Goal: Task Accomplishment & Management: Manage account settings

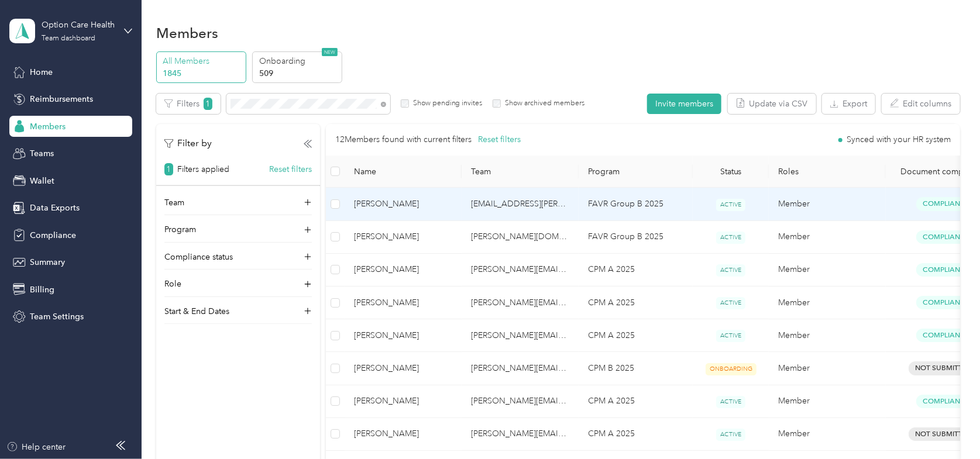
click at [371, 211] on td "[PERSON_NAME]" at bounding box center [402, 204] width 117 height 33
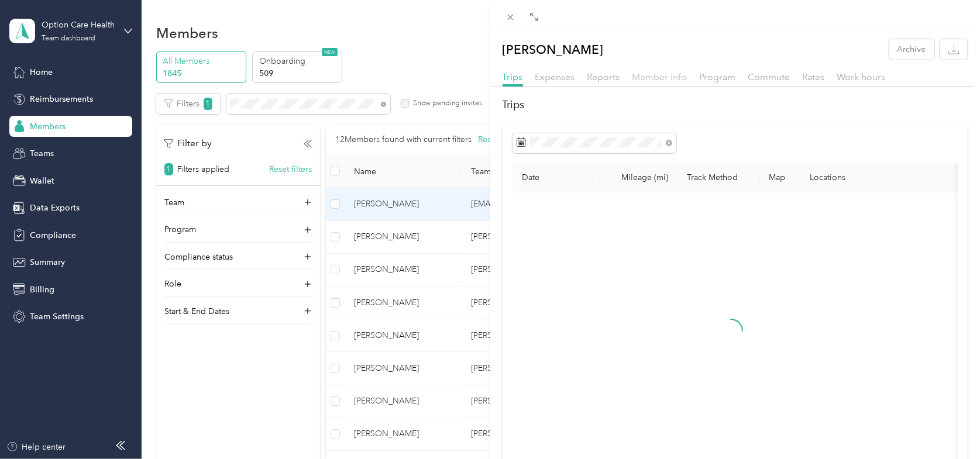
click at [668, 73] on span "Member info" at bounding box center [659, 76] width 55 height 11
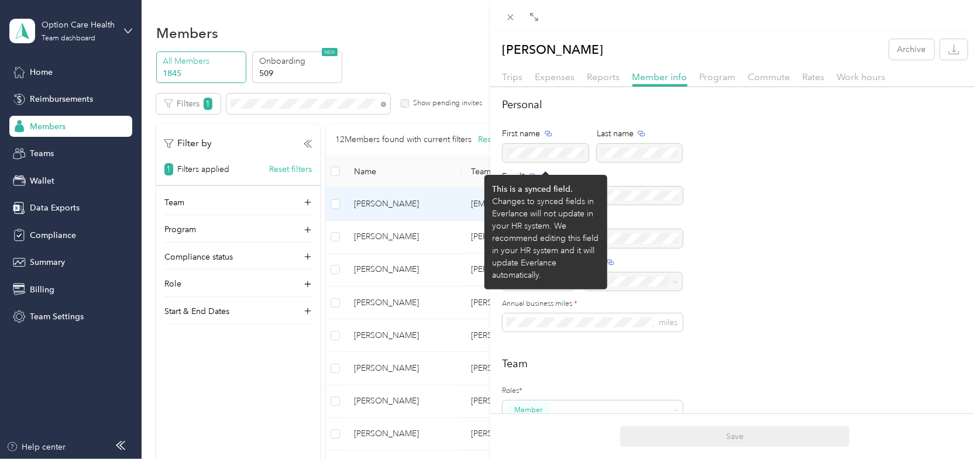
click at [561, 150] on div at bounding box center [545, 153] width 87 height 18
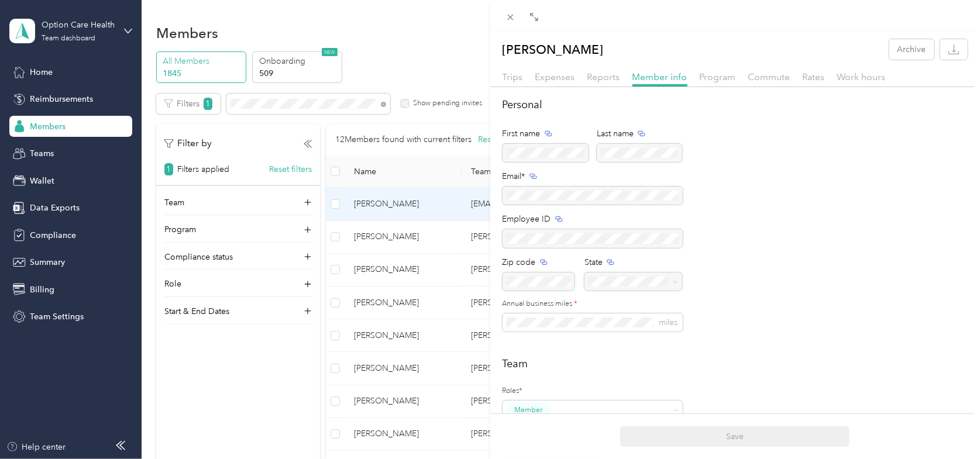
click at [44, 234] on div "[PERSON_NAME] Archive Trips Expenses Reports Member info Program Commute Rates …" at bounding box center [490, 229] width 980 height 459
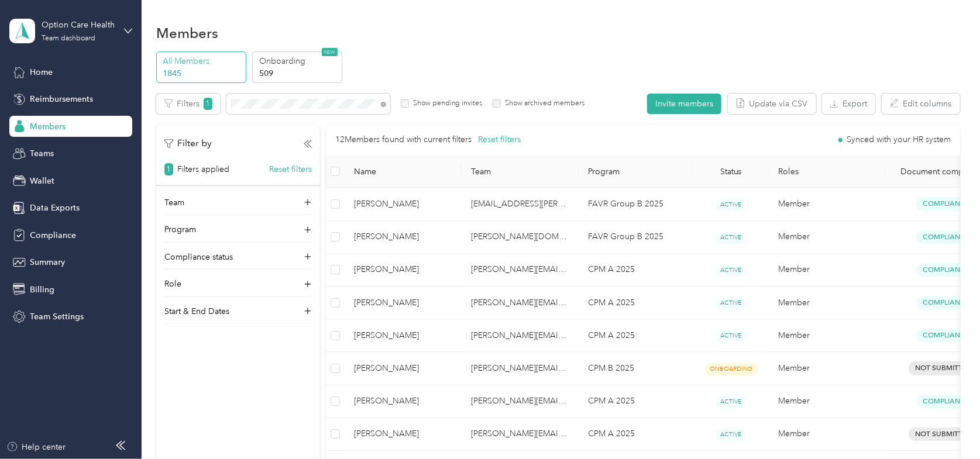
click at [44, 234] on span "Compliance" at bounding box center [53, 235] width 46 height 12
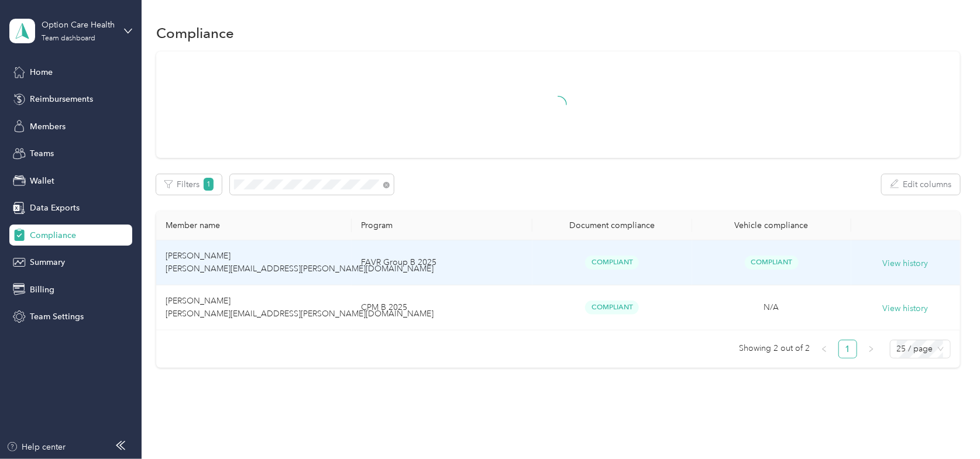
click at [181, 261] on td "[PERSON_NAME] [PERSON_NAME][EMAIL_ADDRESS][PERSON_NAME][DOMAIN_NAME]" at bounding box center [253, 262] width 195 height 45
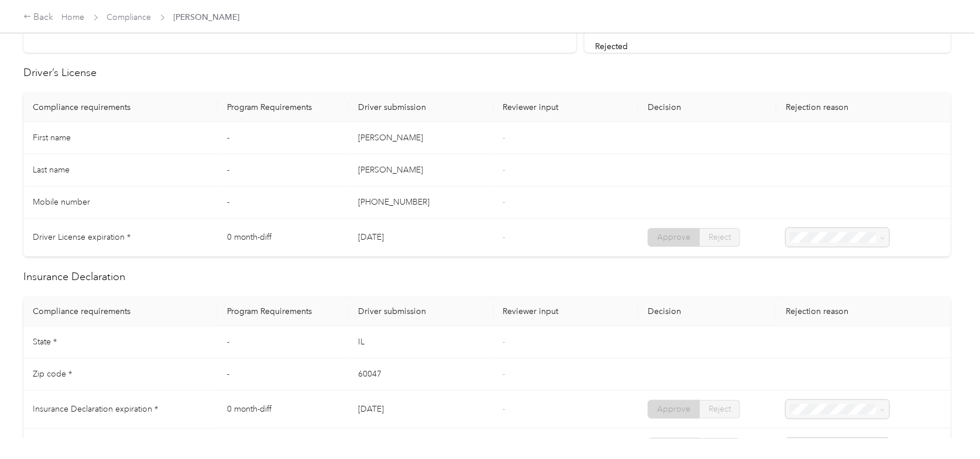
scroll to position [287, 0]
click at [843, 232] on div at bounding box center [837, 238] width 104 height 18
click at [839, 238] on div at bounding box center [837, 238] width 104 height 18
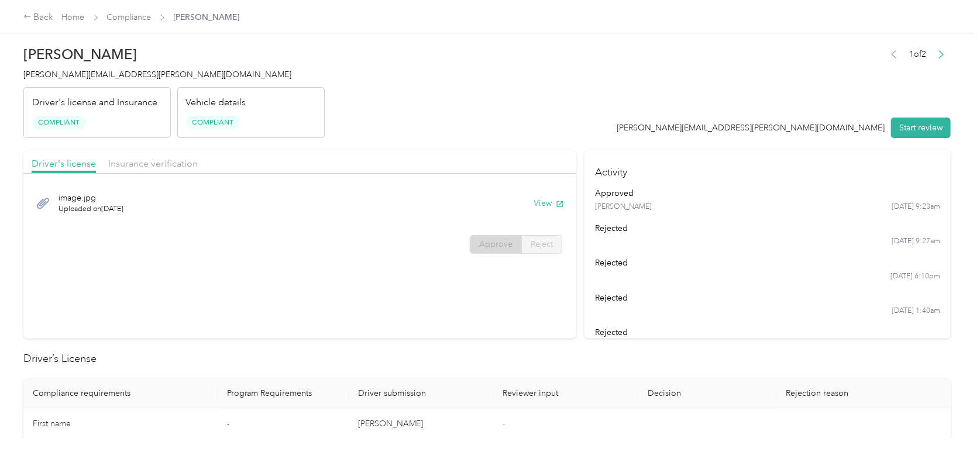
scroll to position [0, 0]
drag, startPoint x: 285, startPoint y: 14, endPoint x: 921, endPoint y: 126, distance: 646.1
click at [921, 126] on button "Start review" at bounding box center [921, 129] width 60 height 20
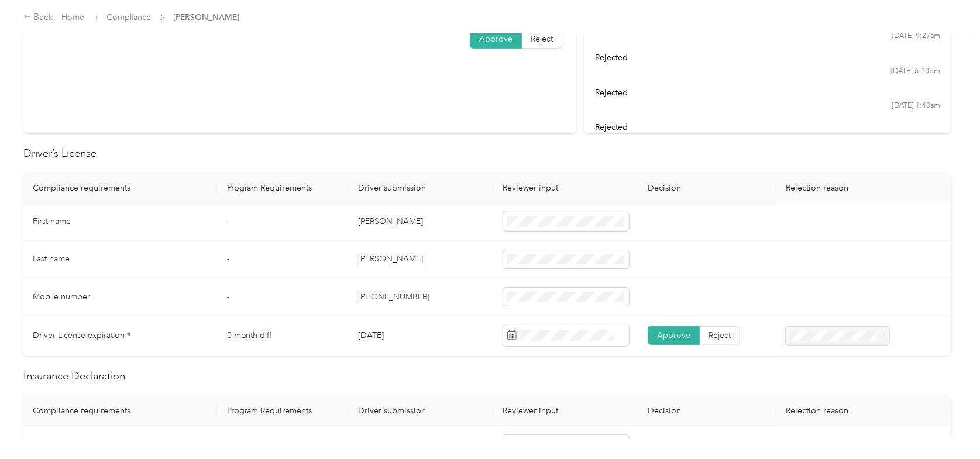
scroll to position [234, 0]
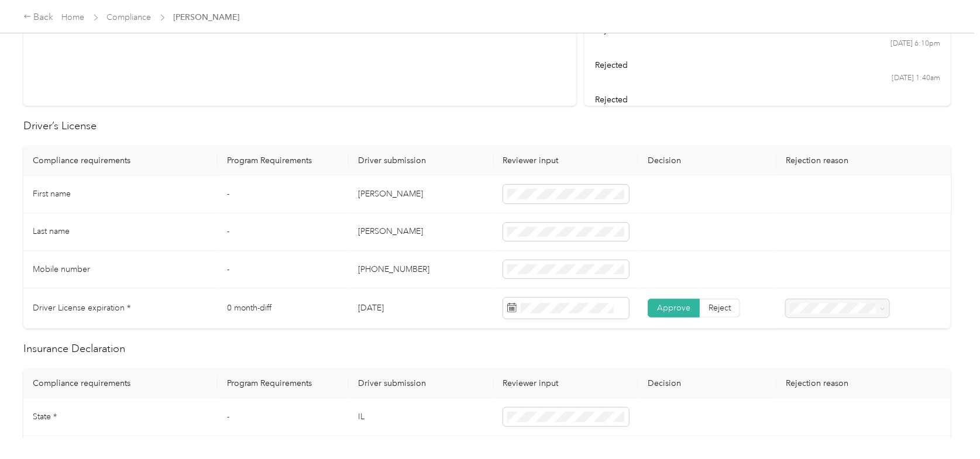
click at [365, 193] on td "[PERSON_NAME]" at bounding box center [421, 193] width 144 height 37
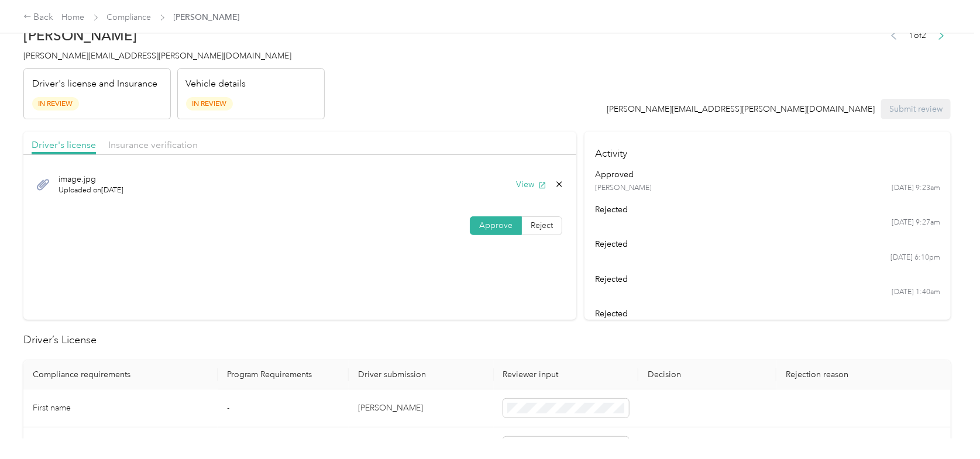
scroll to position [0, 0]
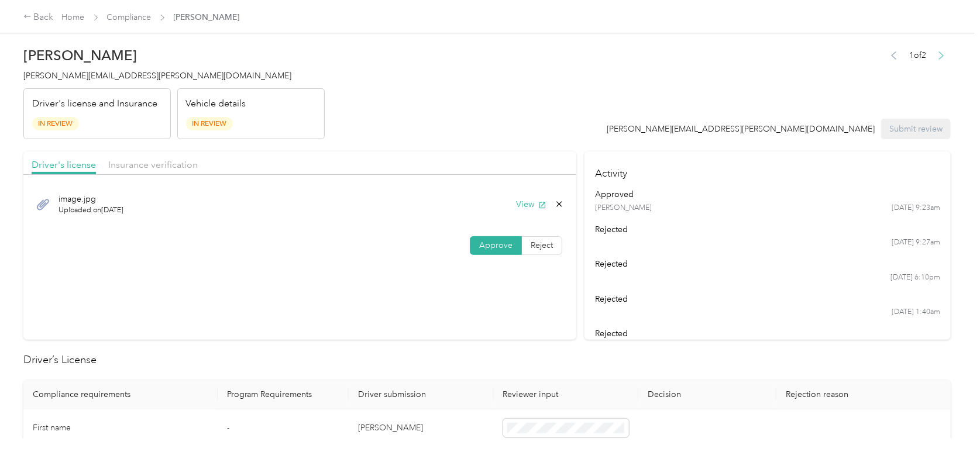
click at [937, 57] on icon "button" at bounding box center [941, 55] width 8 height 8
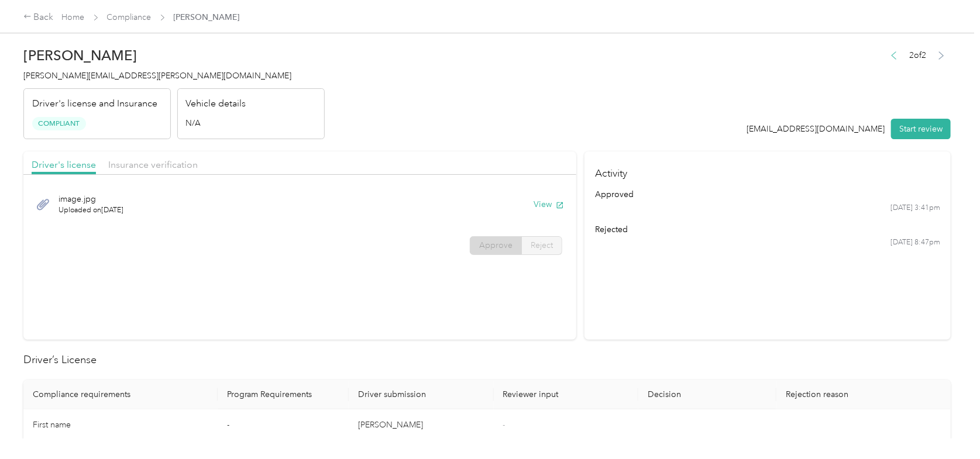
click at [889, 58] on icon "button" at bounding box center [893, 55] width 8 height 8
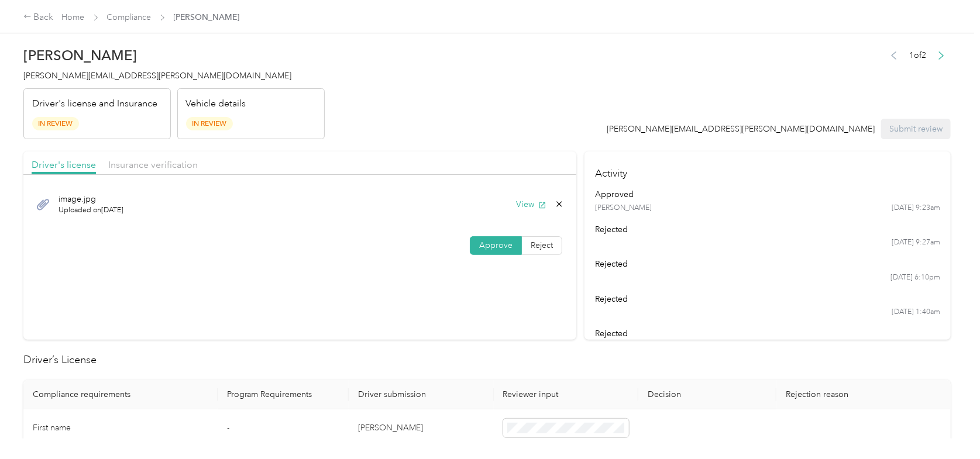
click at [395, 135] on header "[PERSON_NAME] [PERSON_NAME][EMAIL_ADDRESS][PERSON_NAME][DOMAIN_NAME] Driver's l…" at bounding box center [486, 90] width 927 height 98
click at [135, 20] on link "Compliance" at bounding box center [129, 17] width 44 height 10
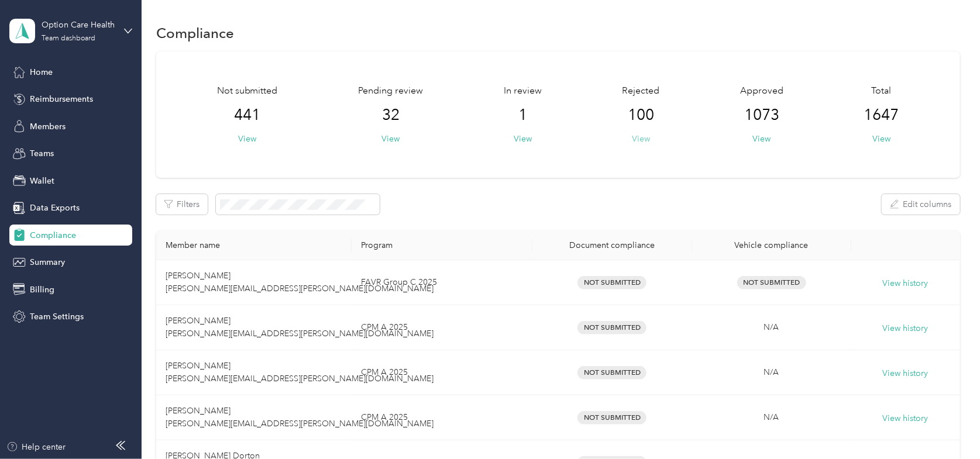
click at [639, 142] on button "View" at bounding box center [641, 139] width 18 height 12
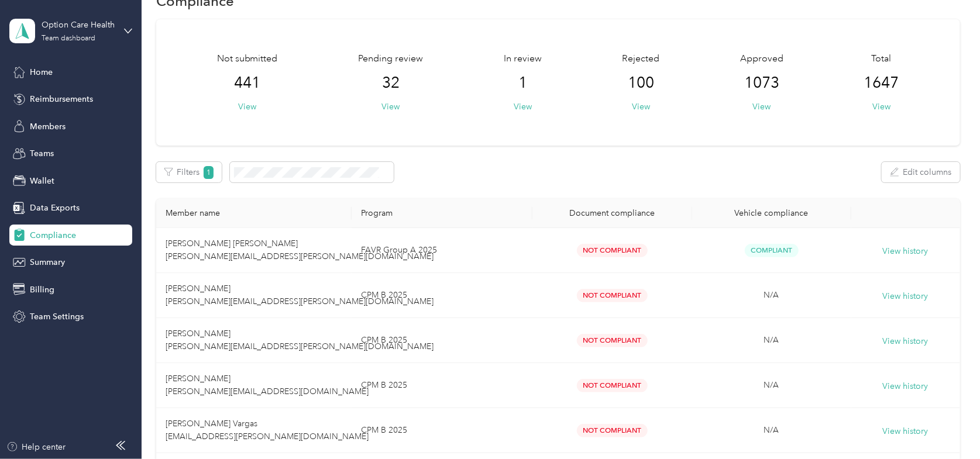
scroll to position [58, 0]
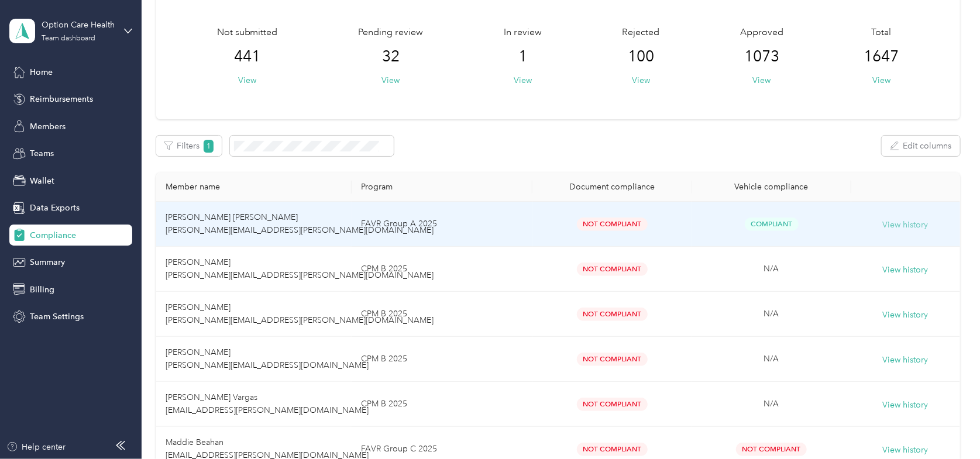
click at [884, 224] on button "View history" at bounding box center [905, 225] width 46 height 13
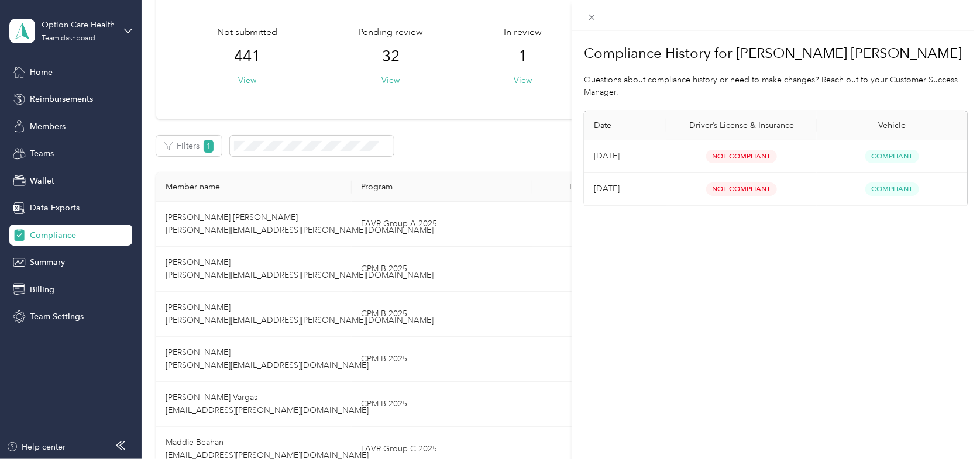
click at [234, 229] on div "Compliance History for [PERSON_NAME] [PERSON_NAME] Questions about compliance h…" at bounding box center [490, 229] width 980 height 459
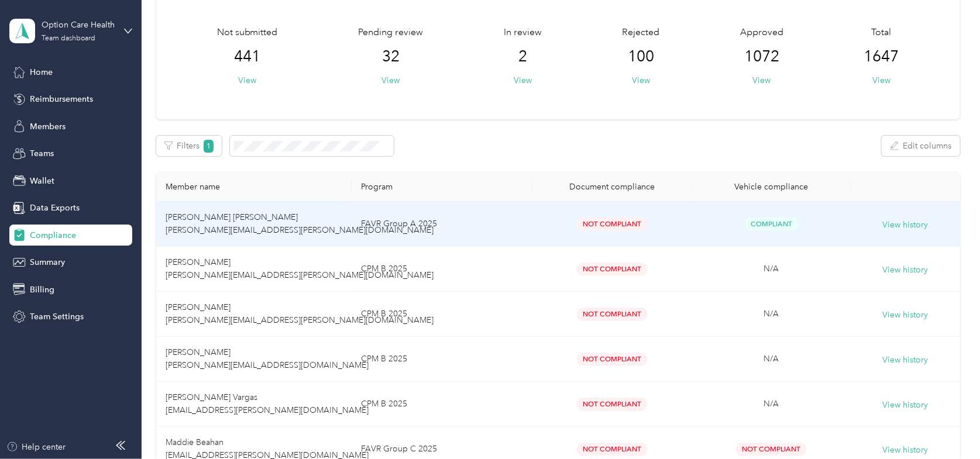
click at [173, 228] on span "[PERSON_NAME] [PERSON_NAME] [PERSON_NAME][EMAIL_ADDRESS][PERSON_NAME][DOMAIN_NA…" at bounding box center [299, 223] width 268 height 23
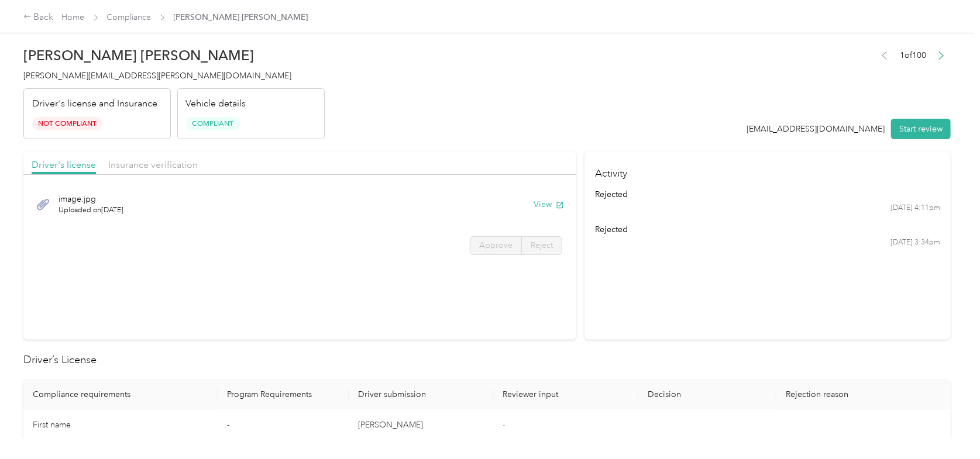
click at [927, 130] on button "Start review" at bounding box center [921, 129] width 60 height 20
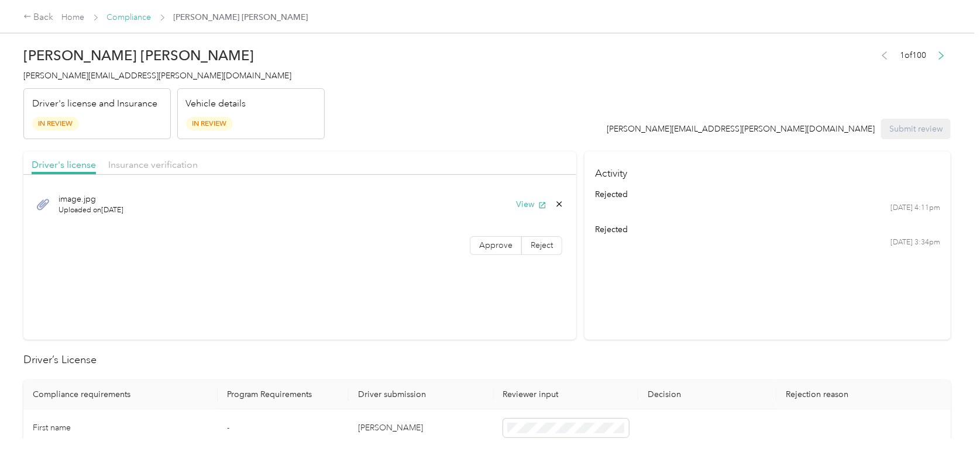
click at [150, 18] on link "Compliance" at bounding box center [129, 17] width 44 height 10
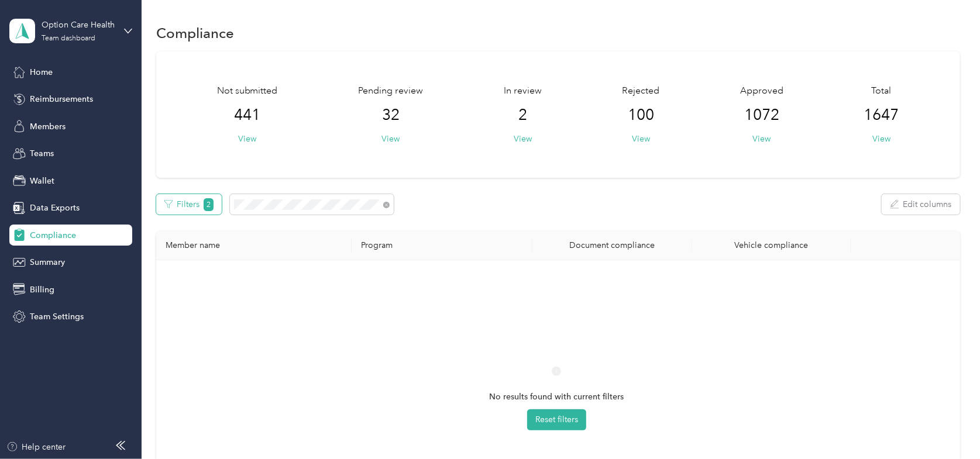
click at [194, 202] on button "Filters 2" at bounding box center [189, 204] width 66 height 20
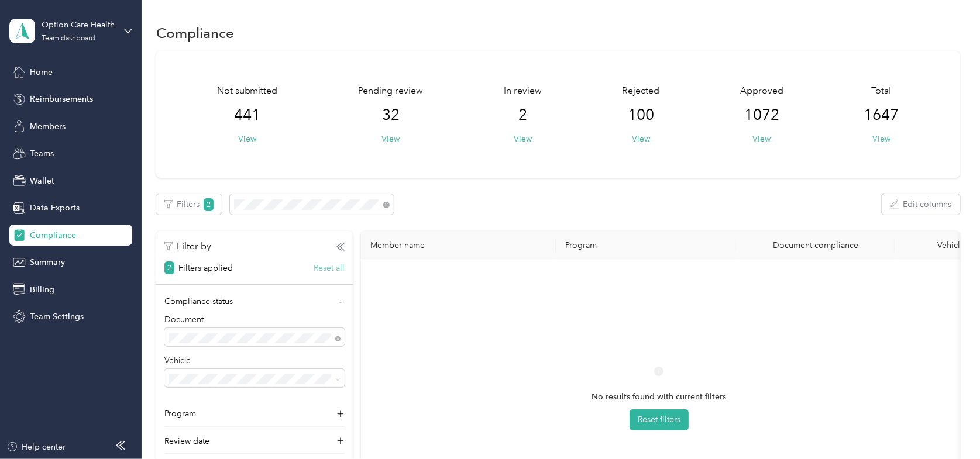
click at [332, 269] on button "Reset all" at bounding box center [328, 268] width 31 height 12
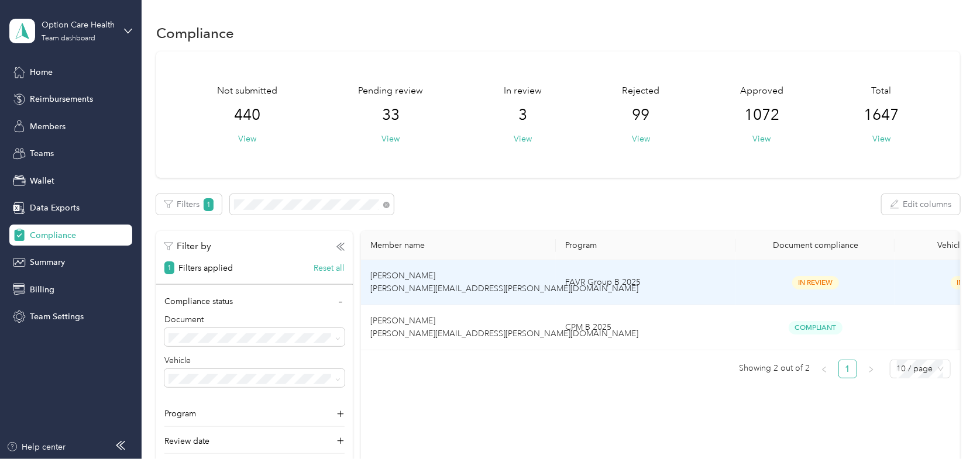
click at [409, 280] on span "[PERSON_NAME] [PERSON_NAME][EMAIL_ADDRESS][PERSON_NAME][DOMAIN_NAME]" at bounding box center [504, 282] width 268 height 23
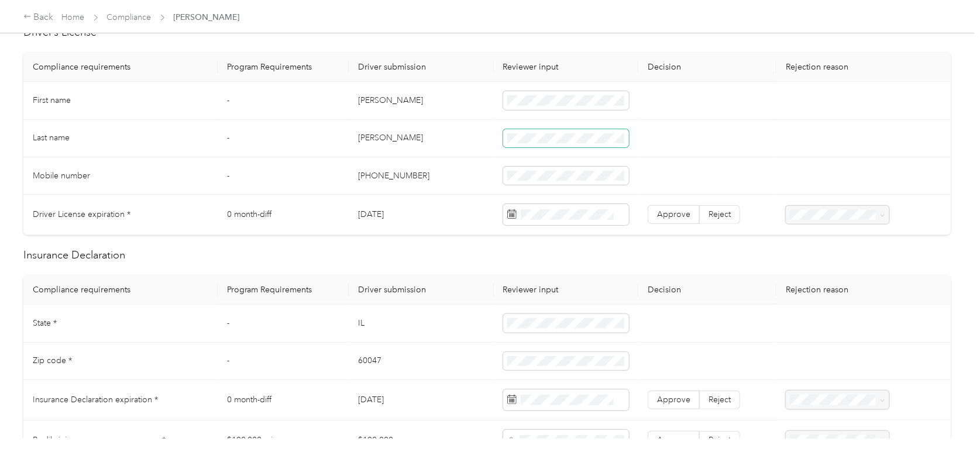
scroll to position [351, 0]
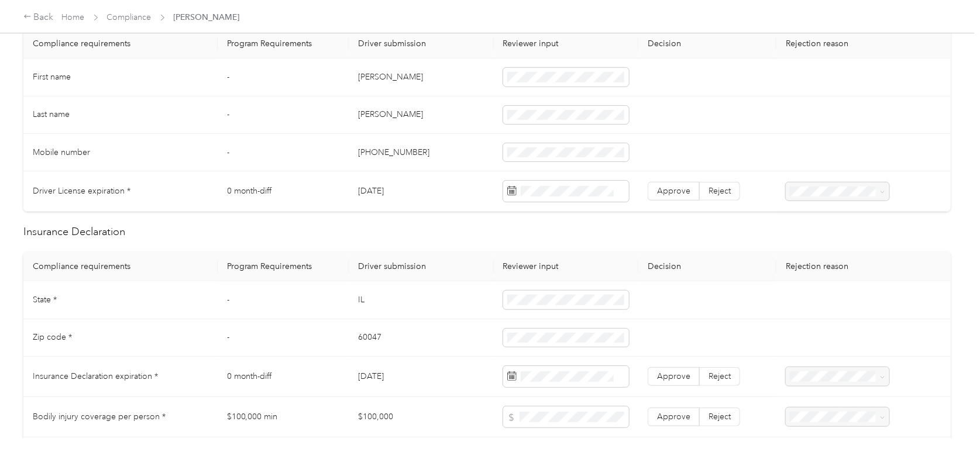
click at [469, 226] on h2 "Insurance Declaration" at bounding box center [486, 232] width 927 height 16
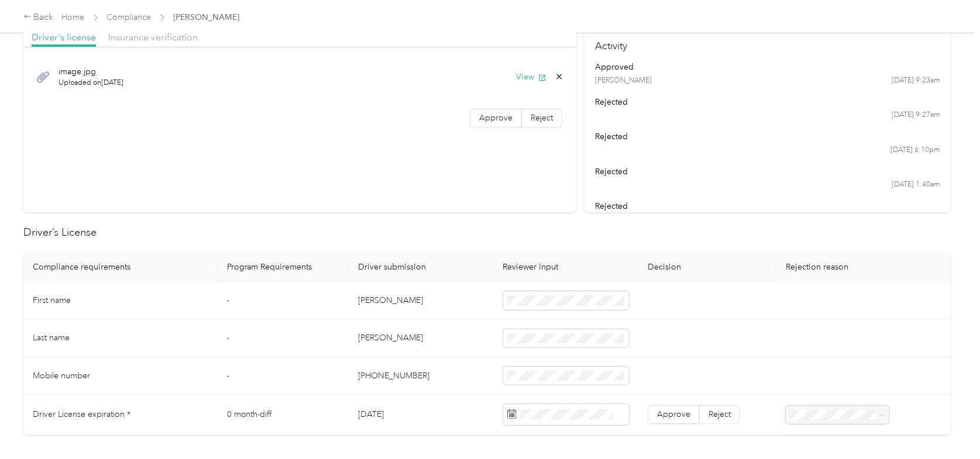
scroll to position [126, 0]
click at [671, 418] on span "Approve" at bounding box center [673, 416] width 33 height 10
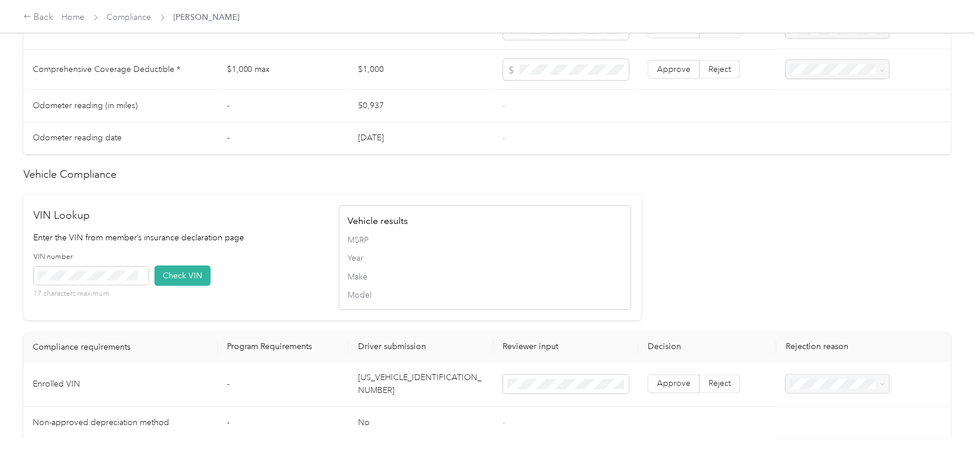
scroll to position [1120, 0]
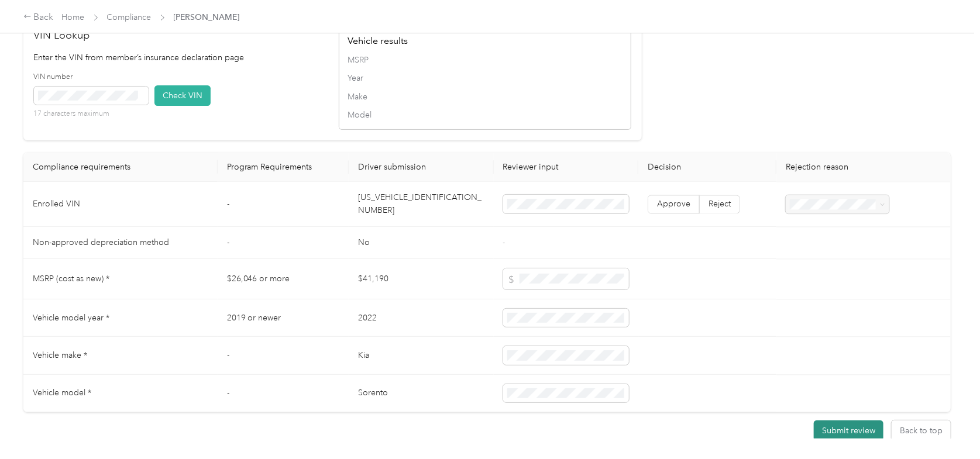
click at [820, 420] on button "Submit review" at bounding box center [848, 430] width 70 height 20
drag, startPoint x: 442, startPoint y: 198, endPoint x: 357, endPoint y: 200, distance: 84.8
click at [357, 200] on td "[US_VEHICLE_IDENTIFICATION_NUMBER]" at bounding box center [421, 204] width 144 height 45
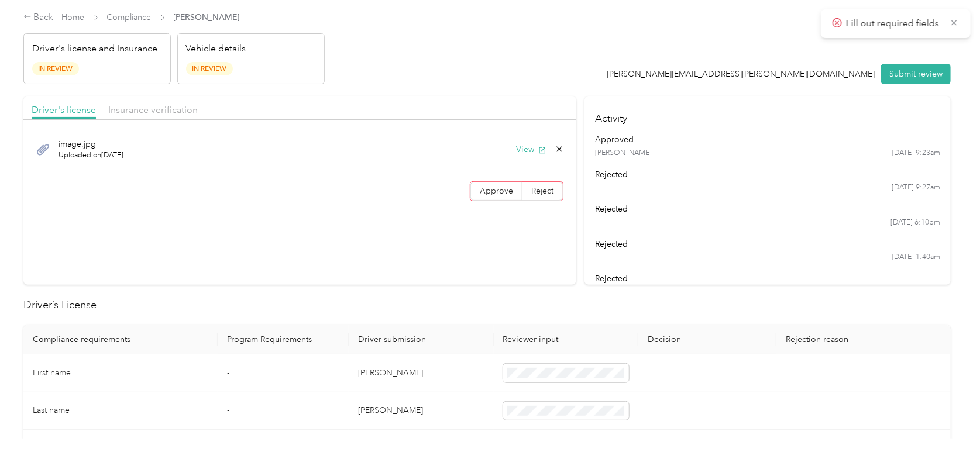
scroll to position [0, 0]
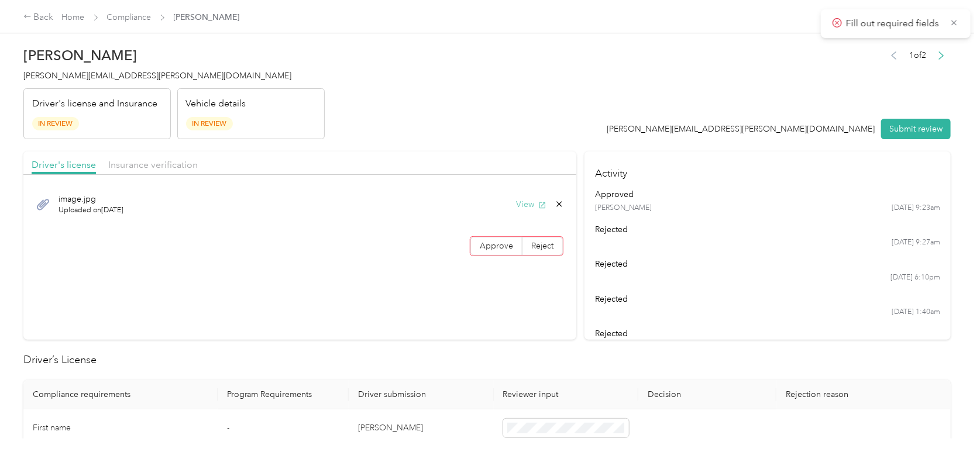
click at [521, 203] on button "View" at bounding box center [531, 204] width 30 height 12
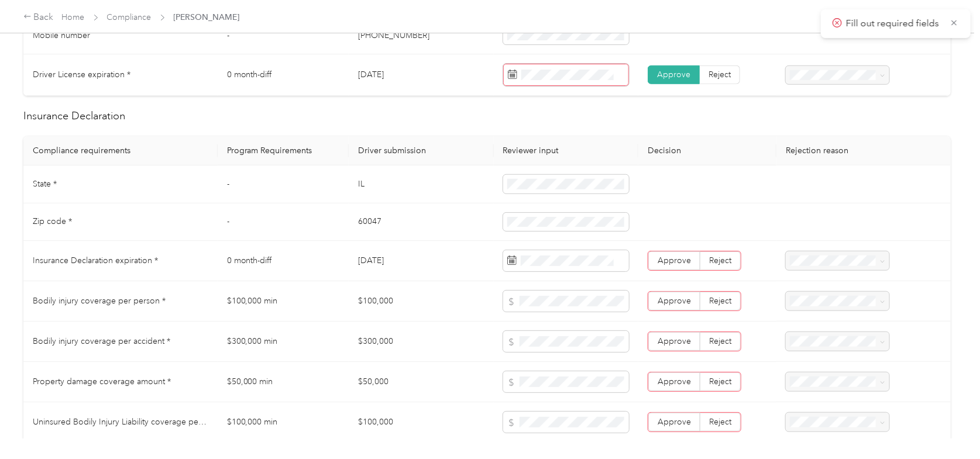
scroll to position [292, 0]
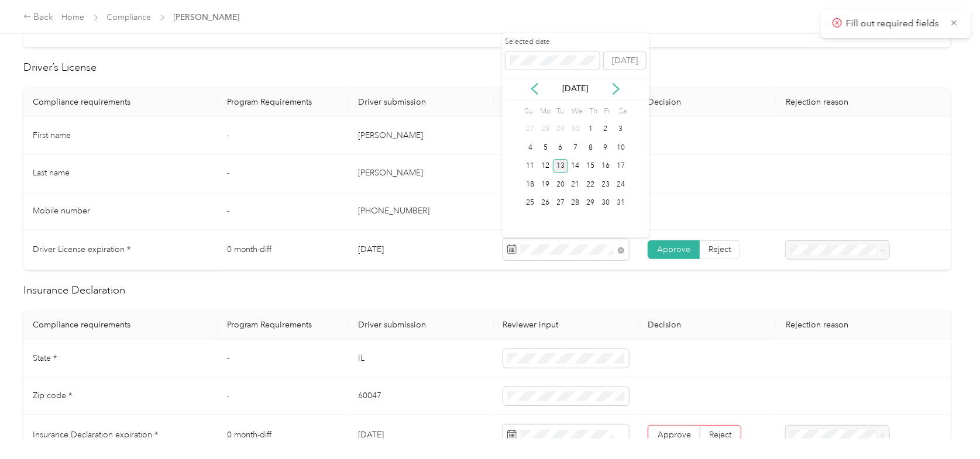
click at [558, 164] on div "13" at bounding box center [560, 166] width 15 height 15
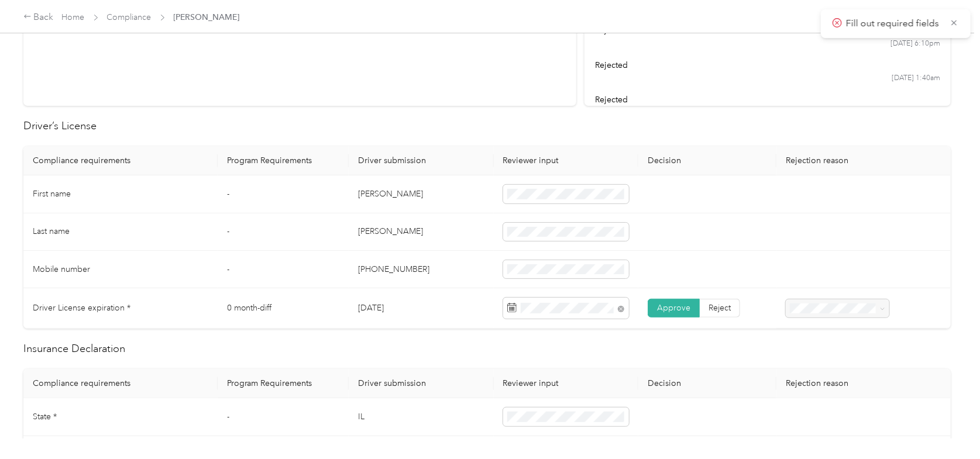
scroll to position [58, 0]
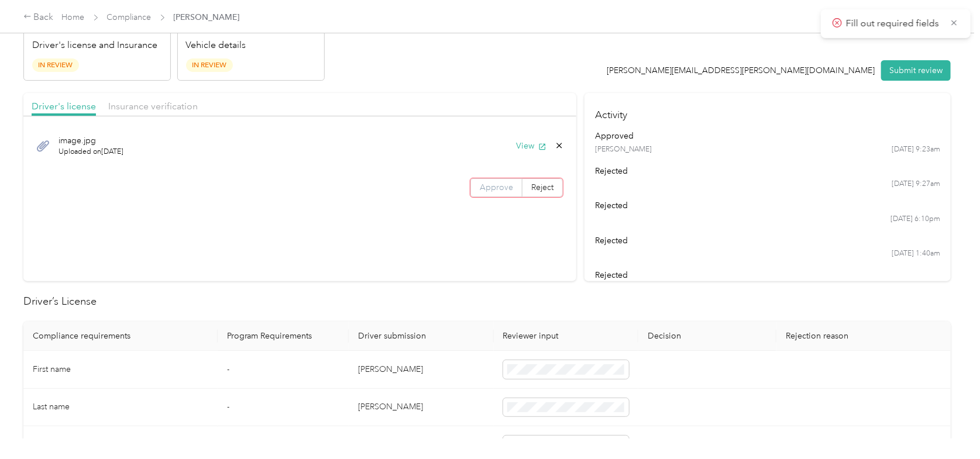
click at [491, 187] on span "Approve" at bounding box center [496, 187] width 33 height 10
click at [133, 111] on span "Insurance verification" at bounding box center [152, 106] width 89 height 11
click at [491, 189] on span "Approve" at bounding box center [495, 187] width 33 height 10
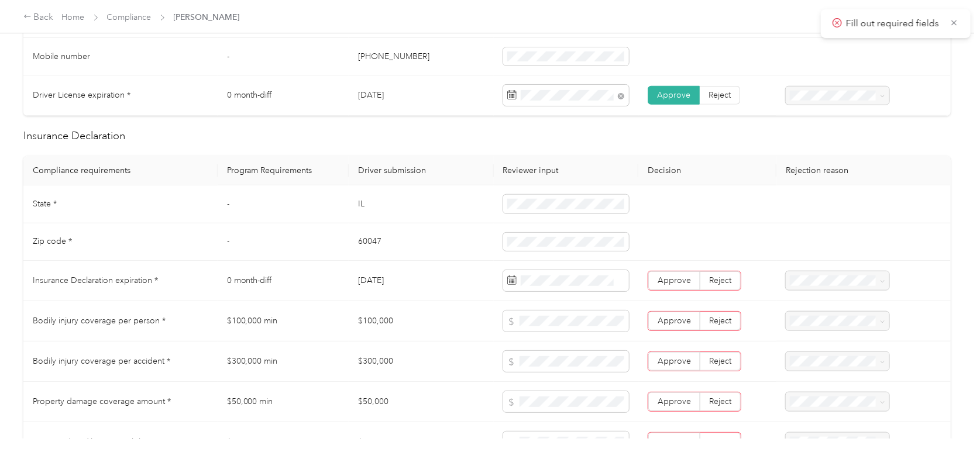
scroll to position [468, 0]
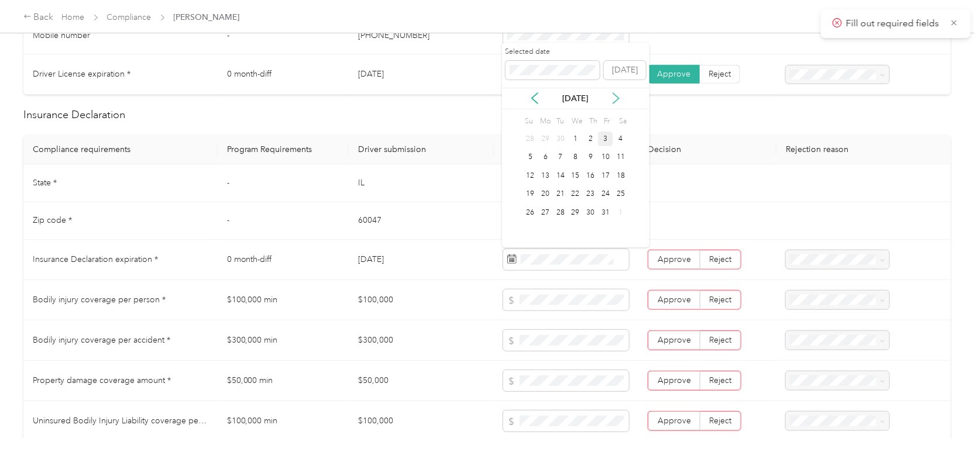
click at [614, 97] on icon at bounding box center [616, 98] width 12 height 12
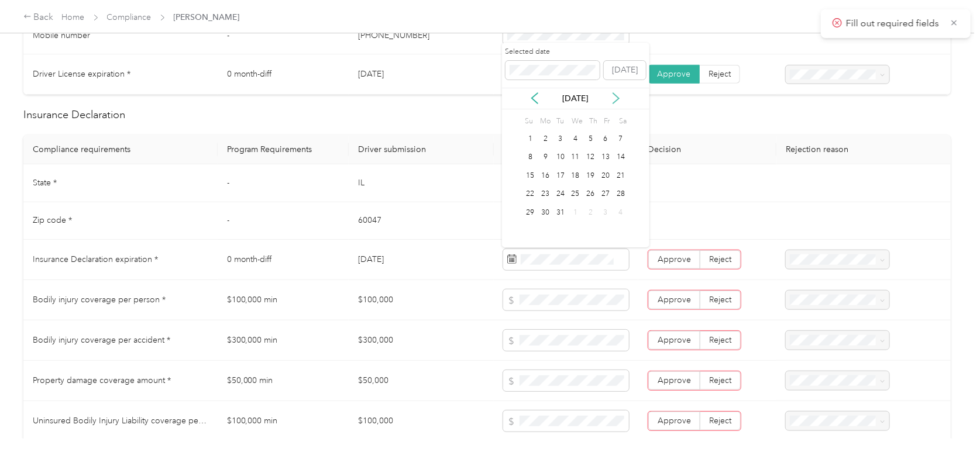
click at [614, 97] on icon at bounding box center [616, 98] width 12 height 12
click at [533, 192] on div "19" at bounding box center [530, 194] width 15 height 15
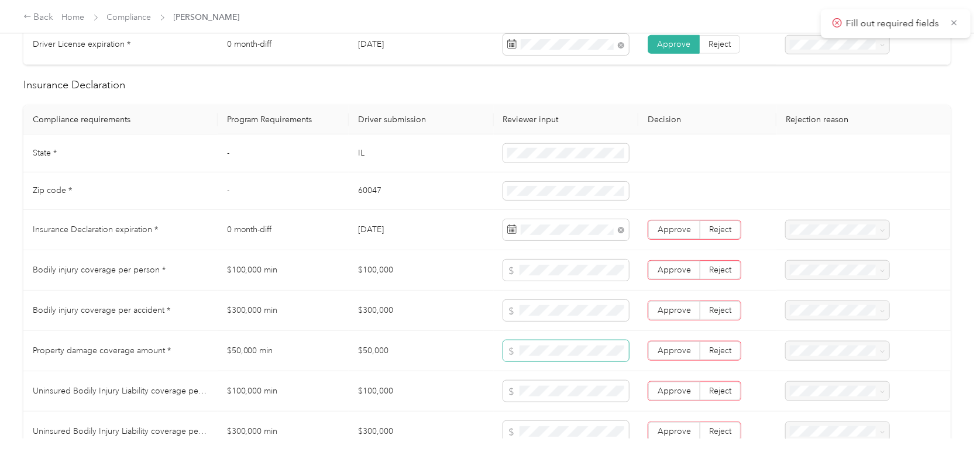
scroll to position [526, 0]
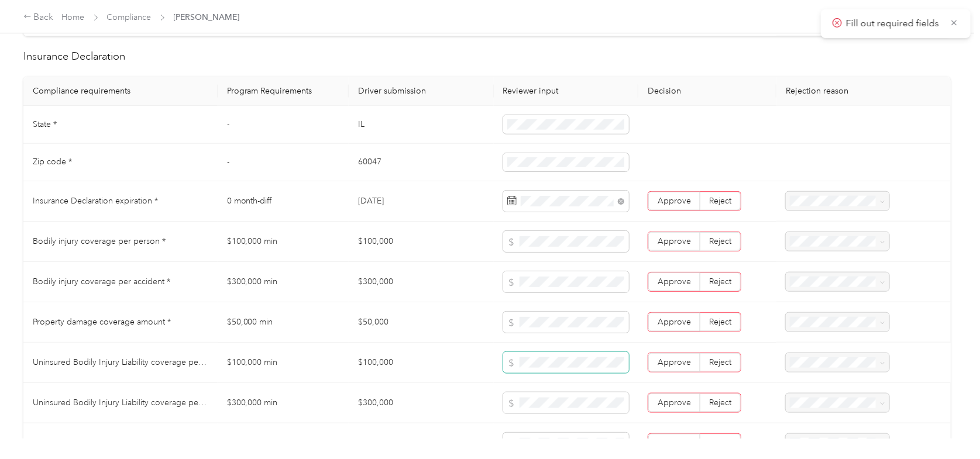
click at [523, 368] on span at bounding box center [566, 362] width 126 height 21
click at [533, 395] on span at bounding box center [566, 402] width 126 height 21
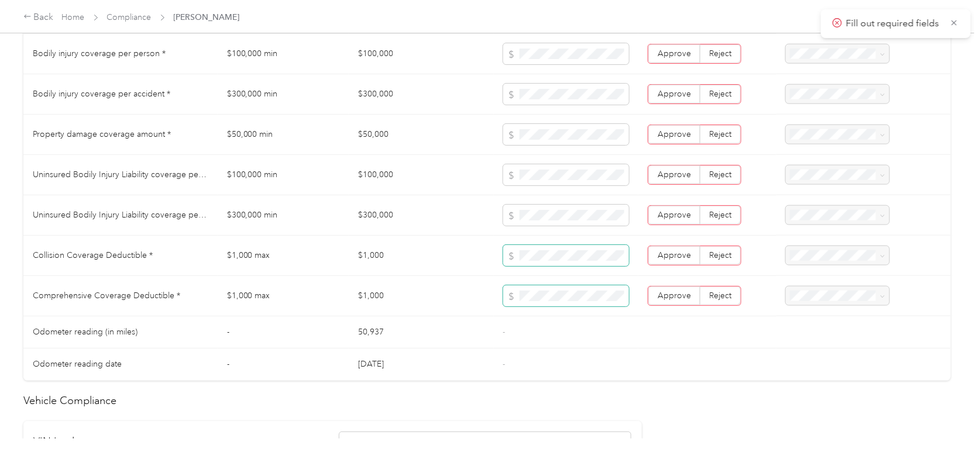
scroll to position [643, 0]
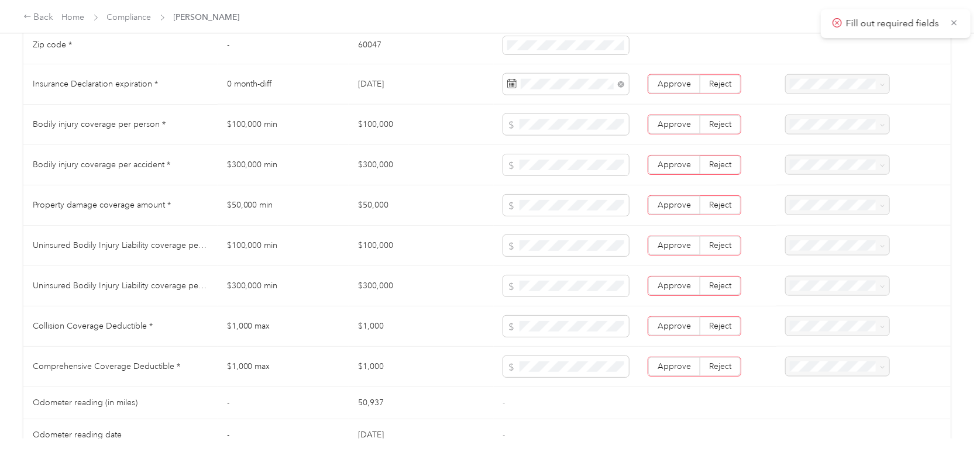
drag, startPoint x: 677, startPoint y: 81, endPoint x: 665, endPoint y: 105, distance: 26.7
click at [674, 84] on span "Approve" at bounding box center [673, 84] width 33 height 10
drag, startPoint x: 662, startPoint y: 122, endPoint x: 663, endPoint y: 150, distance: 28.1
click at [662, 124] on span "Approve" at bounding box center [673, 124] width 33 height 10
drag, startPoint x: 664, startPoint y: 163, endPoint x: 663, endPoint y: 177, distance: 14.7
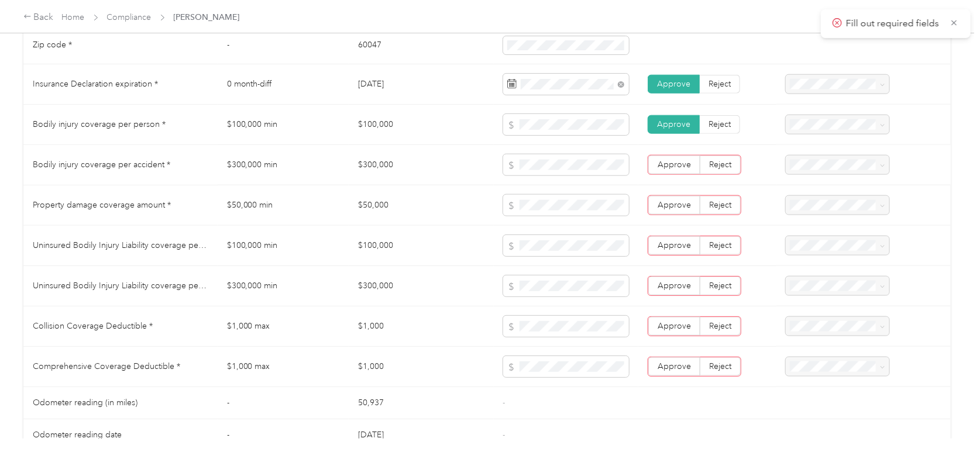
click at [664, 163] on span "Approve" at bounding box center [673, 165] width 33 height 10
drag, startPoint x: 662, startPoint y: 201, endPoint x: 661, endPoint y: 223, distance: 22.2
click at [662, 201] on span "Approve" at bounding box center [673, 205] width 33 height 10
drag, startPoint x: 662, startPoint y: 244, endPoint x: 662, endPoint y: 259, distance: 15.2
click at [662, 246] on span "Approve" at bounding box center [673, 245] width 33 height 10
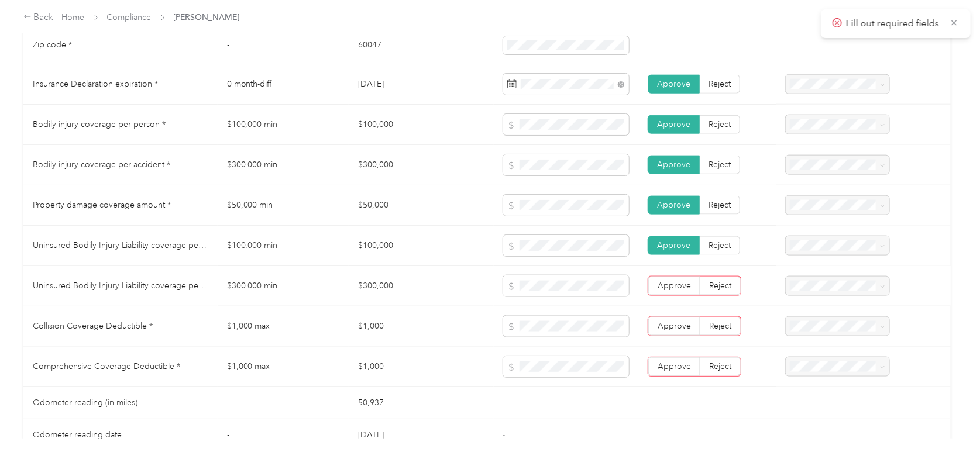
drag, startPoint x: 662, startPoint y: 280, endPoint x: 663, endPoint y: 299, distance: 18.7
click at [662, 282] on span "Approve" at bounding box center [673, 286] width 33 height 10
drag, startPoint x: 663, startPoint y: 323, endPoint x: 666, endPoint y: 346, distance: 23.7
click at [663, 323] on span "Approve" at bounding box center [673, 326] width 33 height 10
click at [667, 357] on label "Approve" at bounding box center [674, 366] width 52 height 19
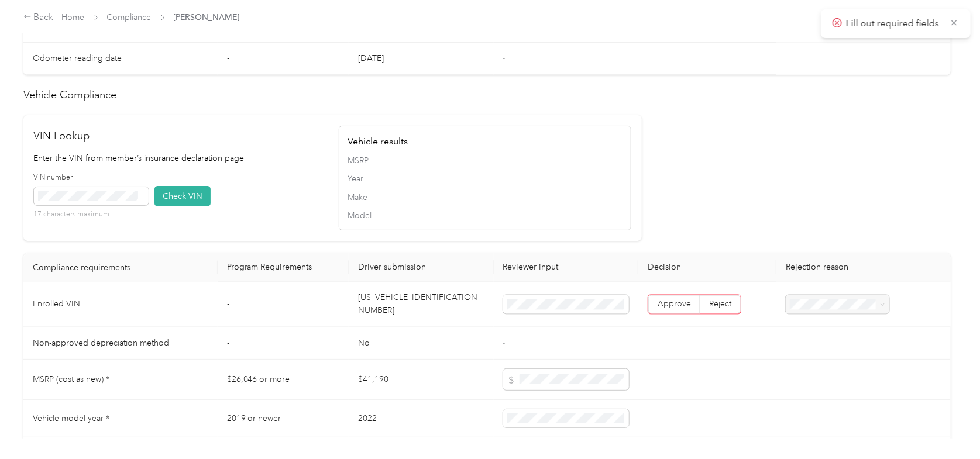
scroll to position [1053, 0]
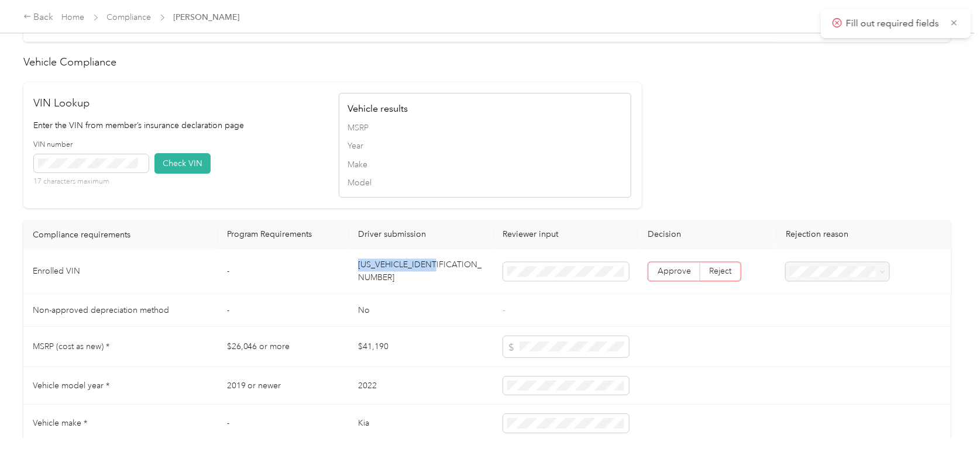
drag, startPoint x: 443, startPoint y: 270, endPoint x: 358, endPoint y: 267, distance: 84.3
click at [358, 267] on td "[US_VEHICLE_IDENTIFICATION_NUMBER]" at bounding box center [421, 272] width 144 height 45
copy td "[US_VEHICLE_IDENTIFICATION_NUMBER]"
click at [672, 267] on span "Approve" at bounding box center [673, 272] width 33 height 10
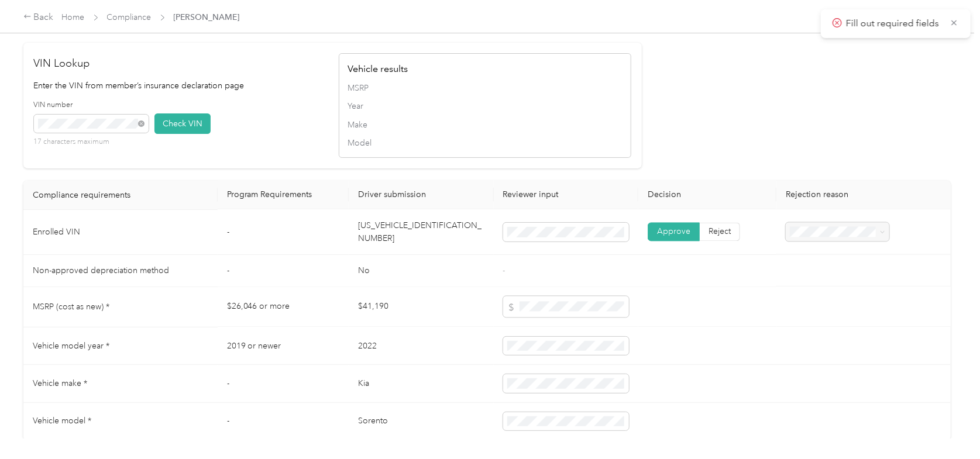
scroll to position [1179, 0]
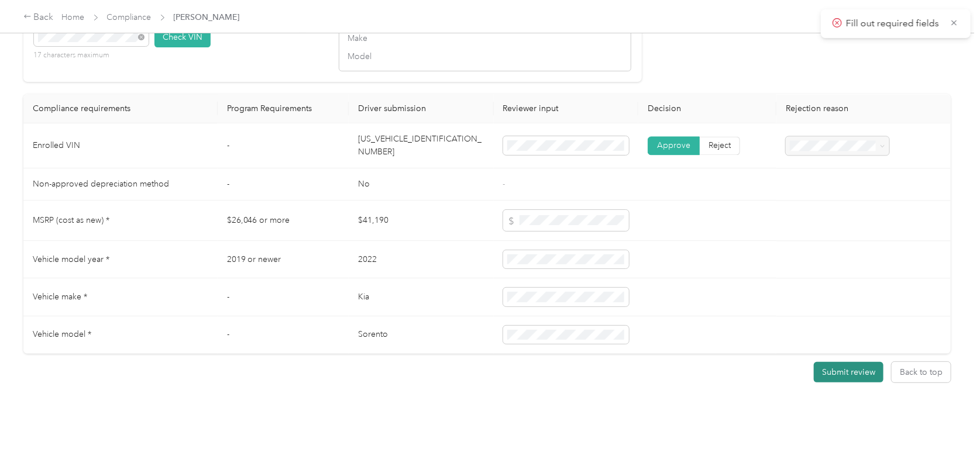
click at [839, 363] on button "Submit review" at bounding box center [848, 372] width 70 height 20
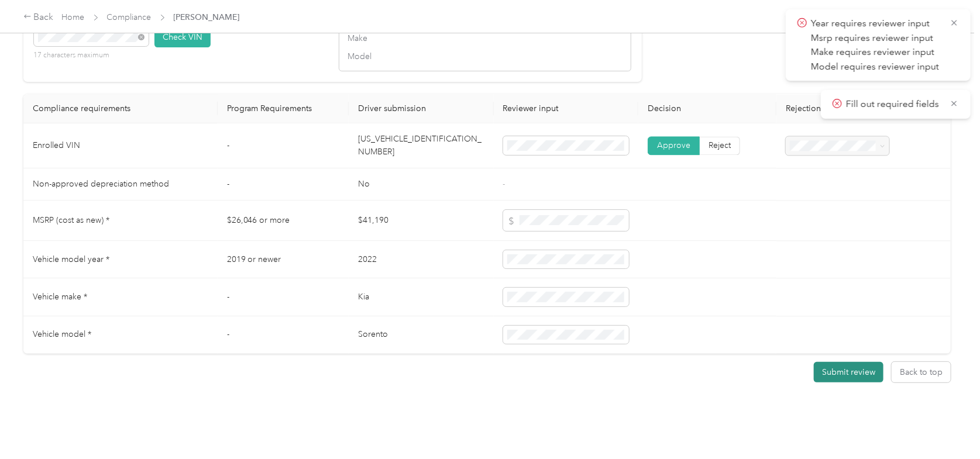
click at [837, 362] on button "Submit review" at bounding box center [848, 372] width 70 height 20
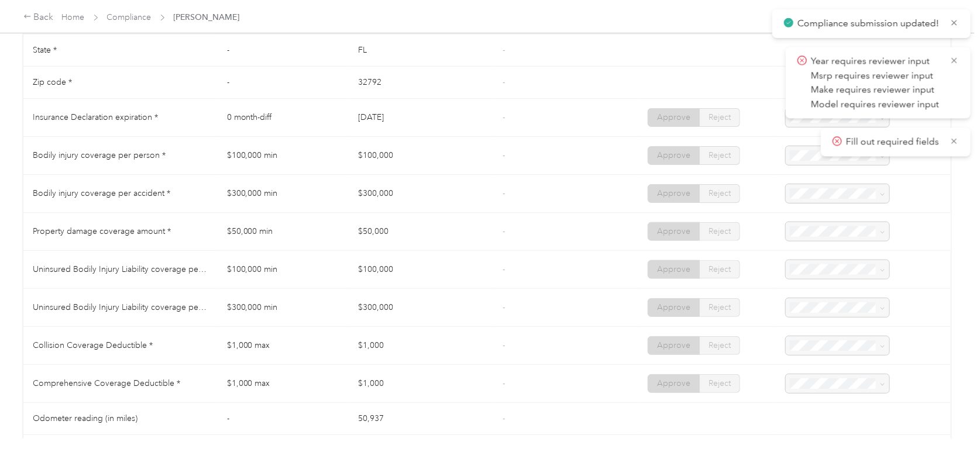
scroll to position [0, 0]
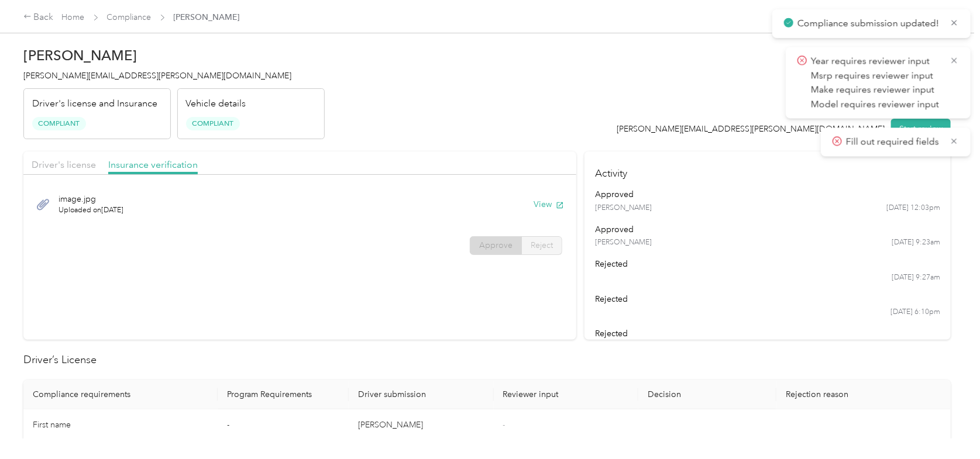
drag, startPoint x: 960, startPoint y: 23, endPoint x: 958, endPoint y: 46, distance: 22.3
click at [958, 24] on div "Compliance submission updated!" at bounding box center [871, 23] width 198 height 29
click at [954, 60] on icon at bounding box center [953, 60] width 5 height 5
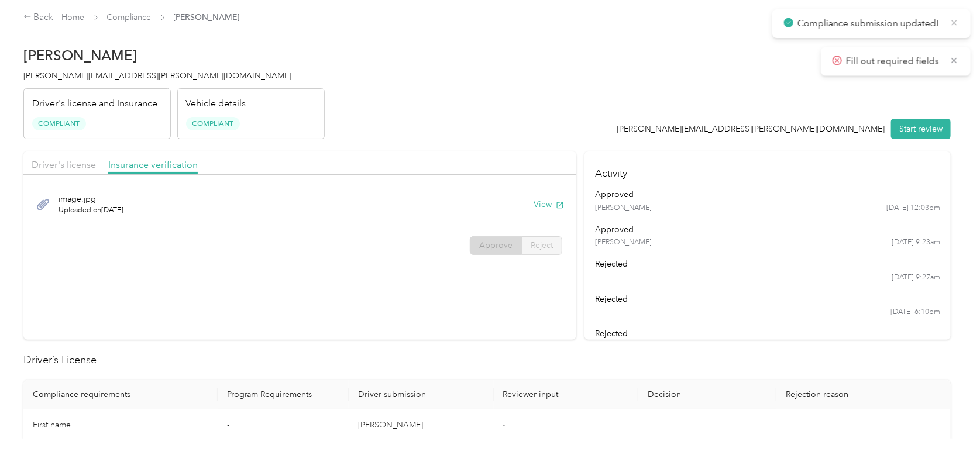
click at [951, 25] on icon at bounding box center [953, 23] width 9 height 11
click at [952, 21] on icon at bounding box center [953, 23] width 9 height 11
click at [199, 14] on span "[PERSON_NAME]" at bounding box center [207, 17] width 66 height 12
click at [51, 58] on h2 "[PERSON_NAME]" at bounding box center [173, 55] width 301 height 16
click at [79, 18] on link "Home" at bounding box center [73, 17] width 23 height 10
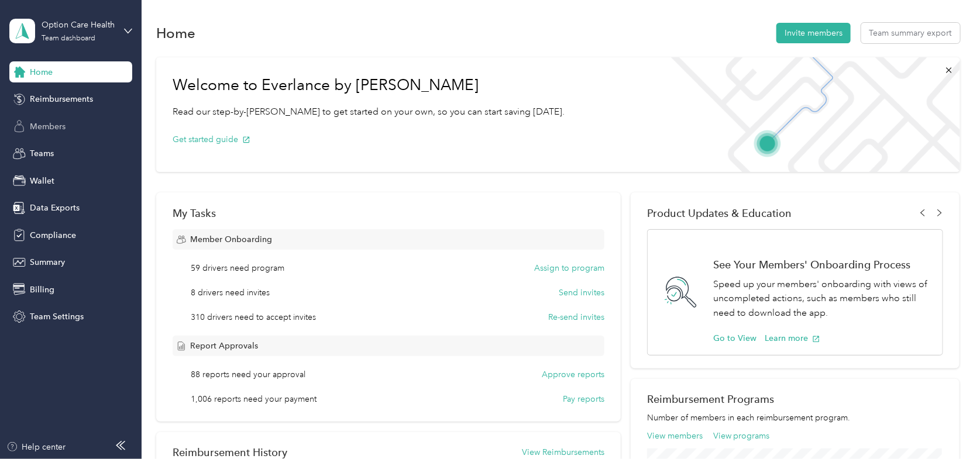
drag, startPoint x: 56, startPoint y: 125, endPoint x: 63, endPoint y: 125, distance: 6.4
click at [57, 125] on span "Members" at bounding box center [48, 126] width 36 height 12
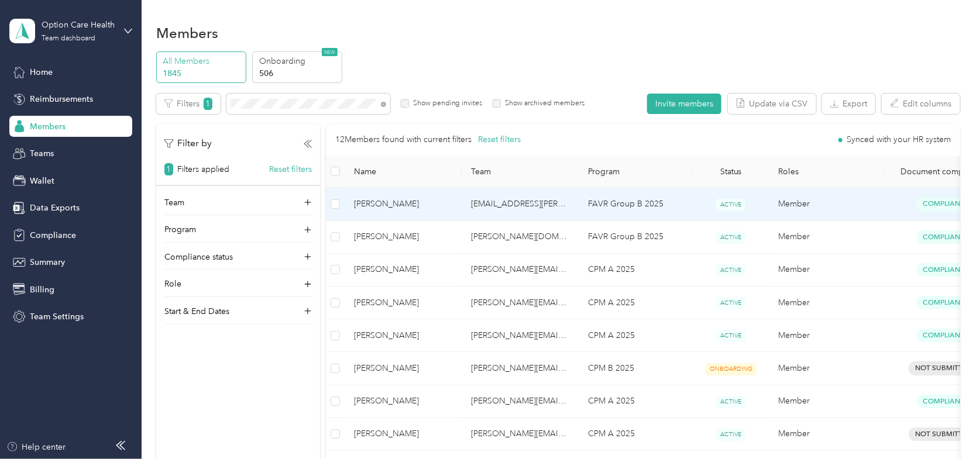
click at [381, 208] on span "[PERSON_NAME]" at bounding box center [403, 204] width 98 height 13
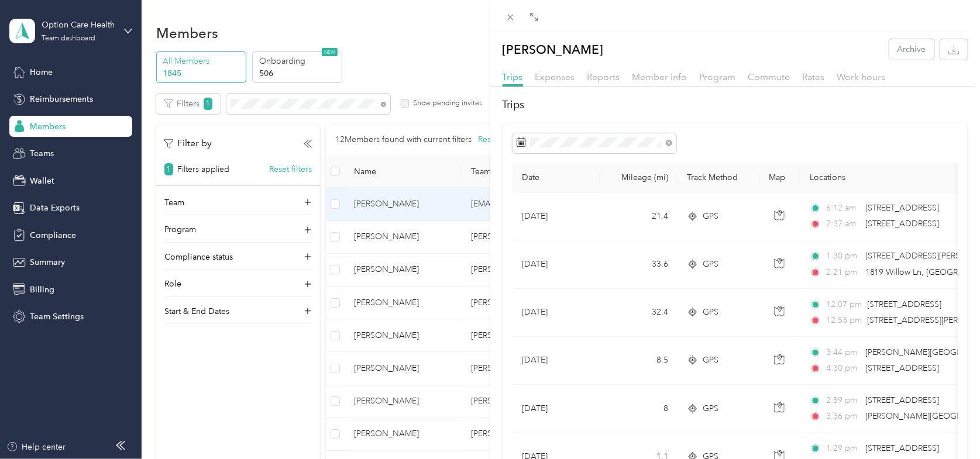
click at [422, 46] on div "[PERSON_NAME] Archive Trips Expenses Reports Member info Program Commute Rates …" at bounding box center [490, 229] width 980 height 459
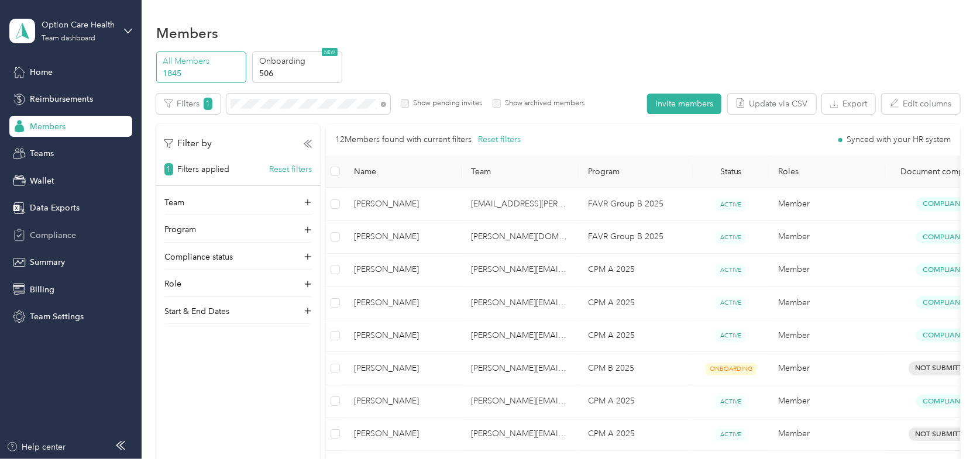
click at [43, 239] on span "Compliance" at bounding box center [53, 235] width 46 height 12
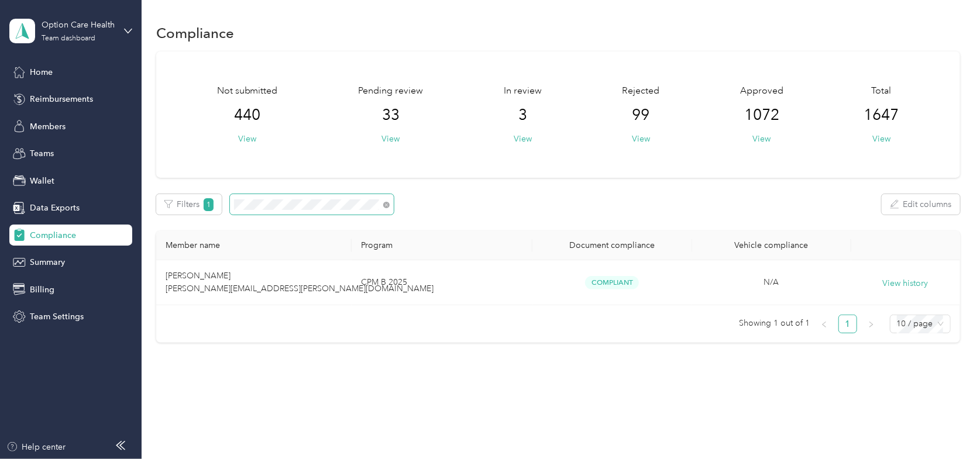
click at [389, 204] on span at bounding box center [384, 204] width 11 height 12
click at [388, 207] on icon at bounding box center [386, 205] width 6 height 6
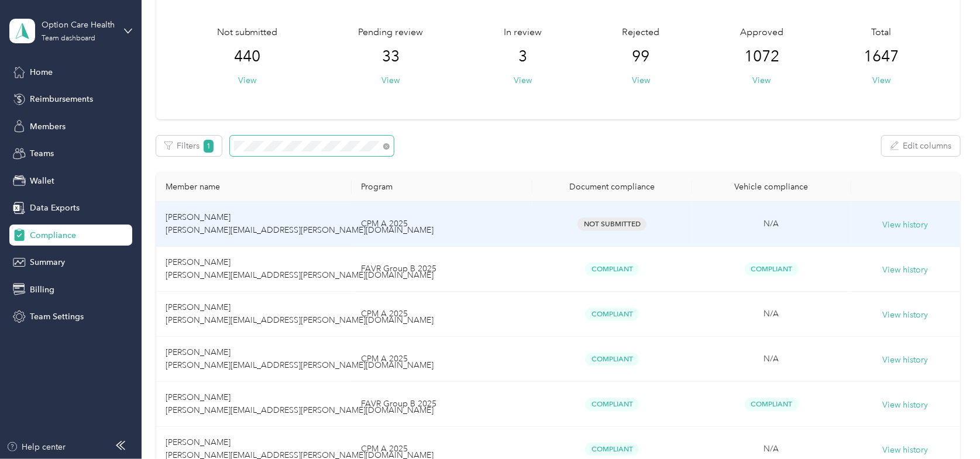
scroll to position [117, 0]
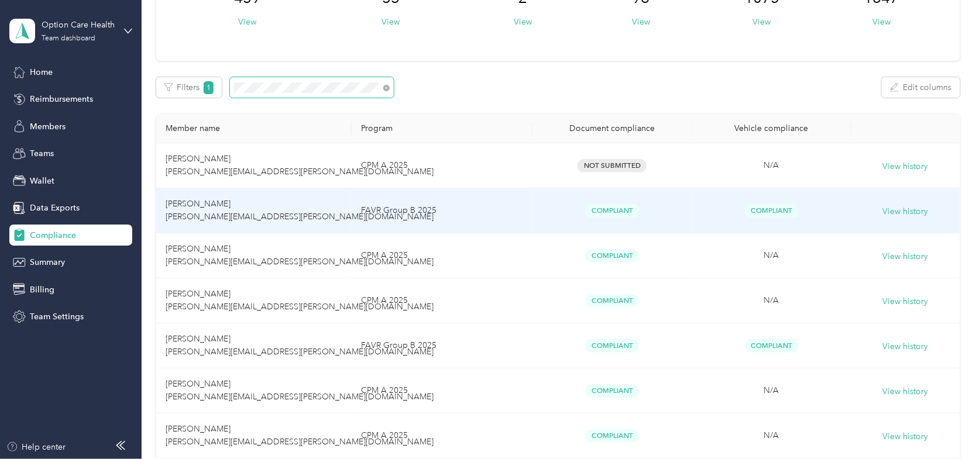
click at [209, 212] on span "[PERSON_NAME] [PERSON_NAME][EMAIL_ADDRESS][PERSON_NAME][DOMAIN_NAME]" at bounding box center [299, 210] width 268 height 23
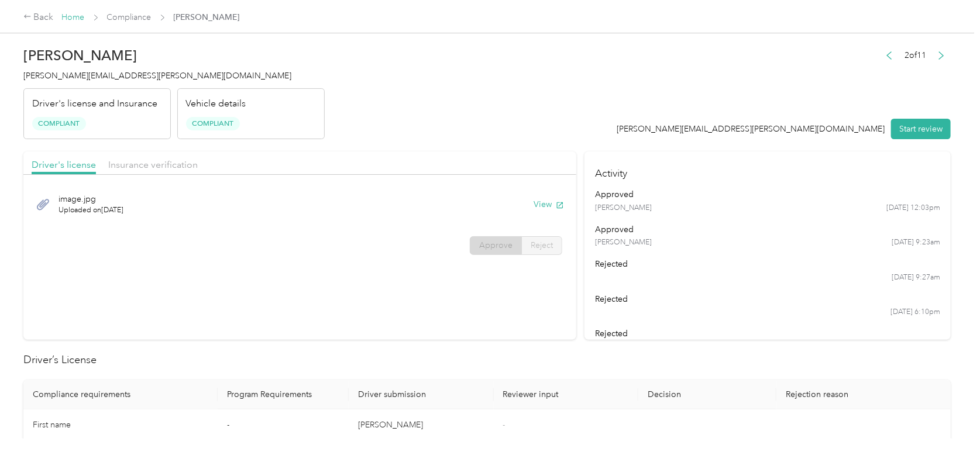
click at [71, 14] on link "Home" at bounding box center [73, 17] width 23 height 10
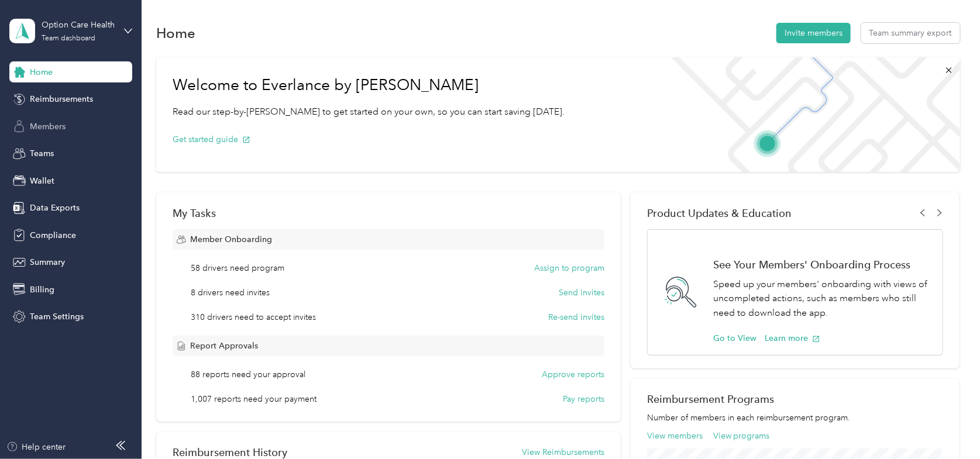
click at [38, 125] on span "Members" at bounding box center [48, 126] width 36 height 12
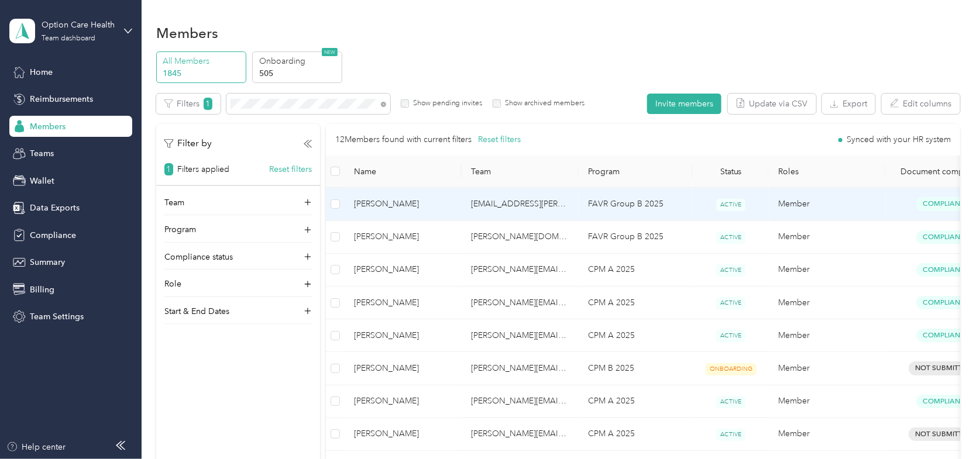
click at [380, 199] on span "[PERSON_NAME]" at bounding box center [403, 204] width 98 height 13
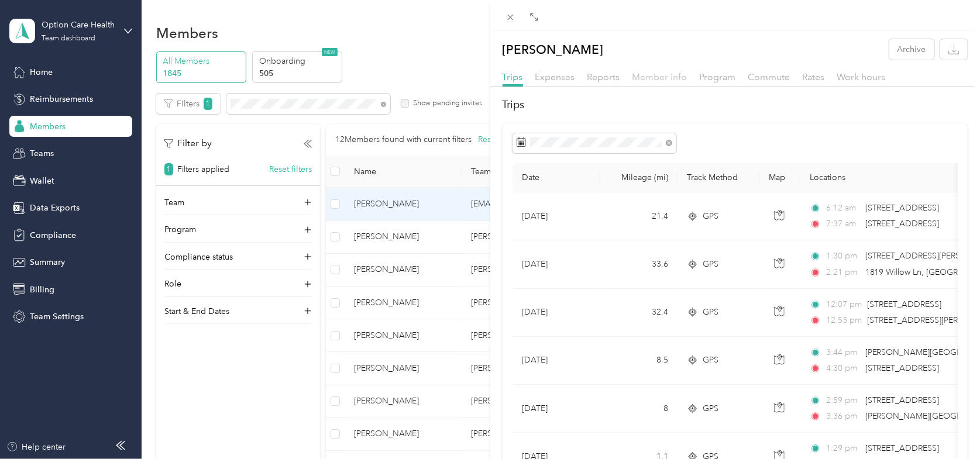
click at [654, 81] on span "Member info" at bounding box center [659, 76] width 55 height 11
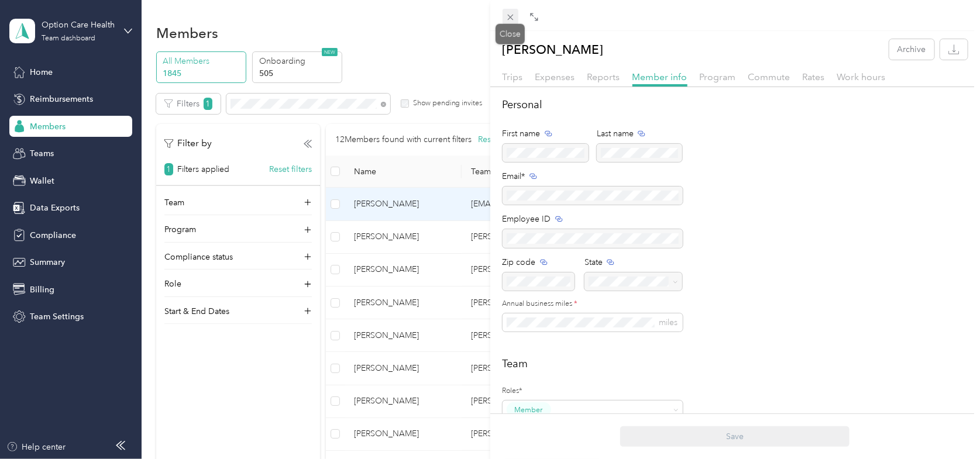
drag, startPoint x: 510, startPoint y: 17, endPoint x: 397, endPoint y: 37, distance: 114.7
click at [507, 17] on icon at bounding box center [510, 17] width 10 height 10
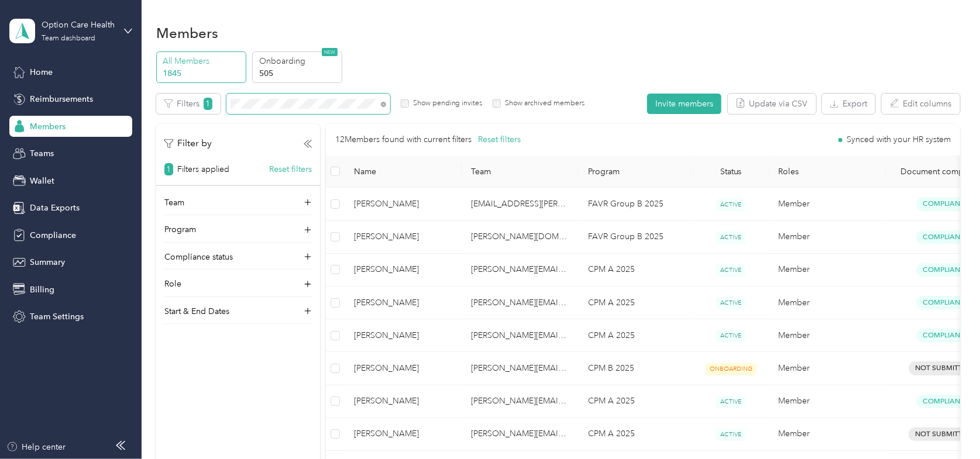
drag, startPoint x: 382, startPoint y: 104, endPoint x: 373, endPoint y: 105, distance: 9.4
click at [382, 105] on icon at bounding box center [383, 104] width 5 height 5
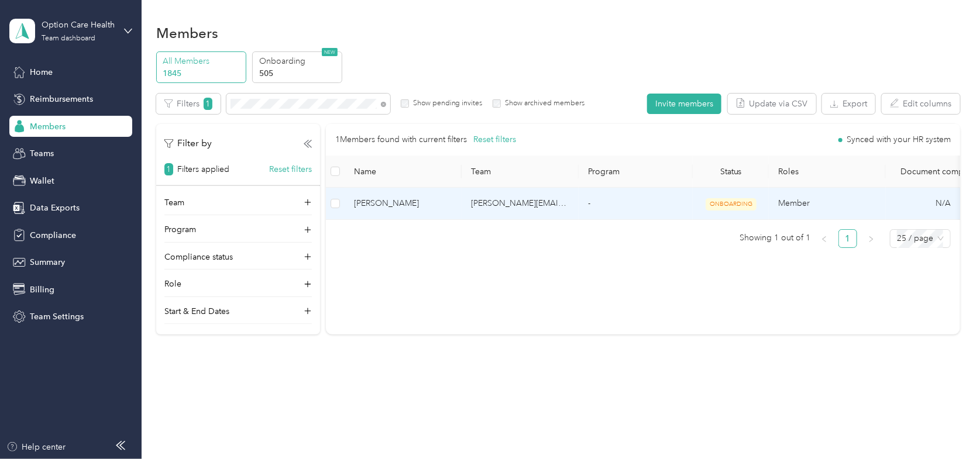
click at [391, 200] on span "[PERSON_NAME]" at bounding box center [403, 203] width 98 height 13
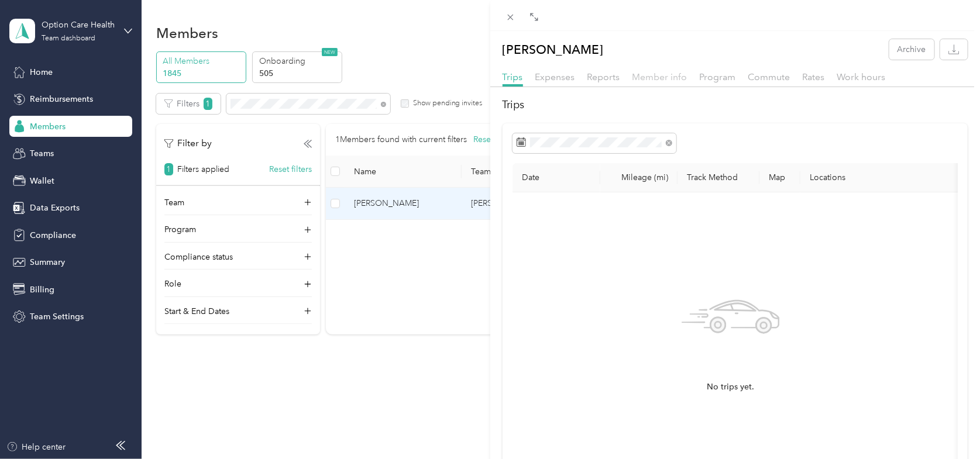
click at [654, 79] on span "Member info" at bounding box center [659, 76] width 55 height 11
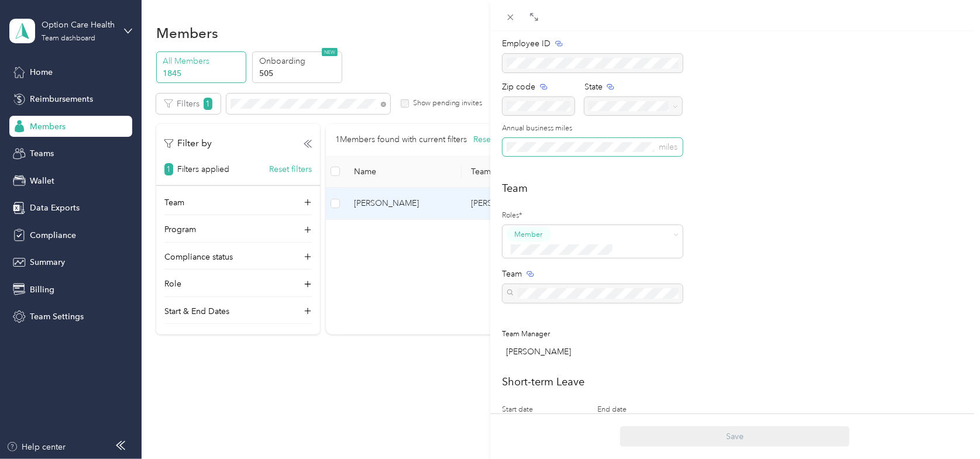
scroll to position [117, 0]
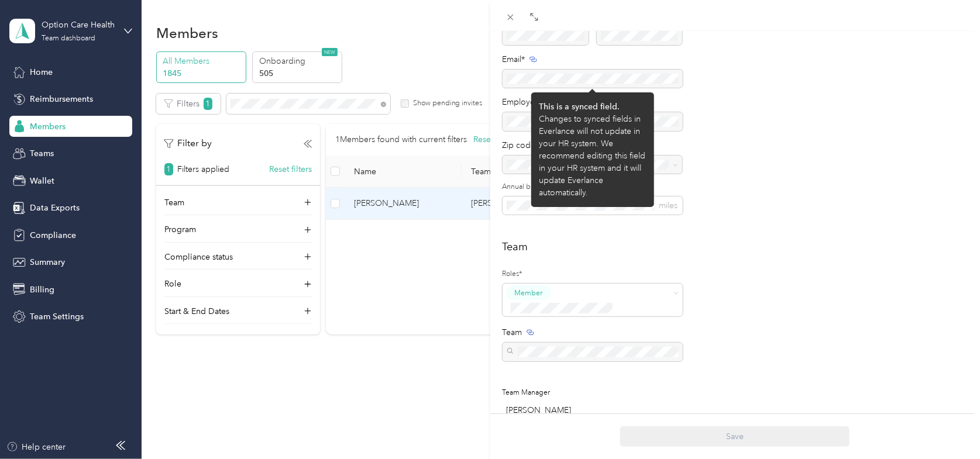
click at [590, 81] on div at bounding box center [592, 79] width 180 height 18
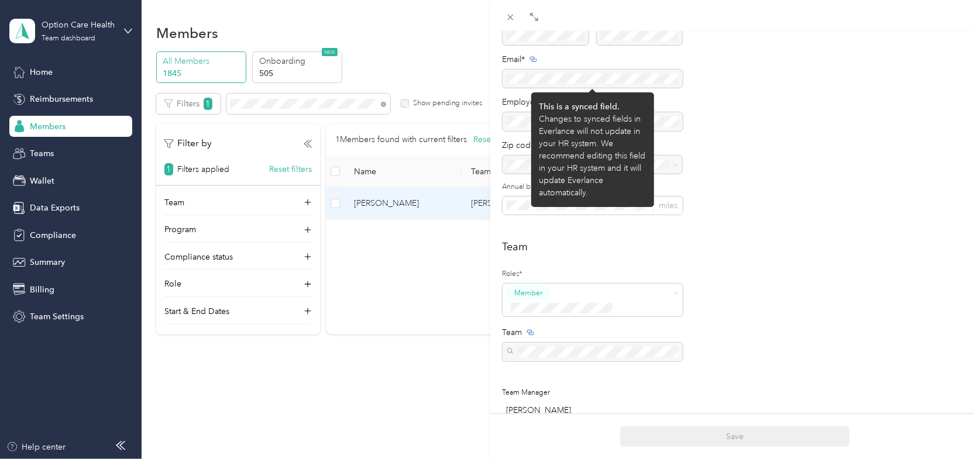
click at [620, 75] on div at bounding box center [592, 79] width 180 height 18
click at [622, 77] on div at bounding box center [592, 79] width 180 height 18
click at [598, 77] on div at bounding box center [592, 79] width 180 height 18
click at [534, 57] on icon at bounding box center [533, 60] width 8 height 8
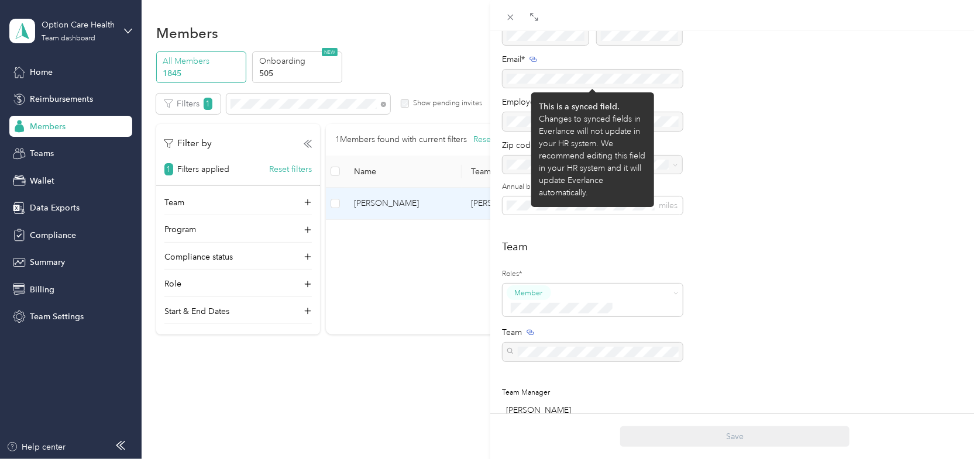
click at [533, 75] on div at bounding box center [592, 79] width 180 height 18
click at [656, 77] on div at bounding box center [592, 79] width 180 height 18
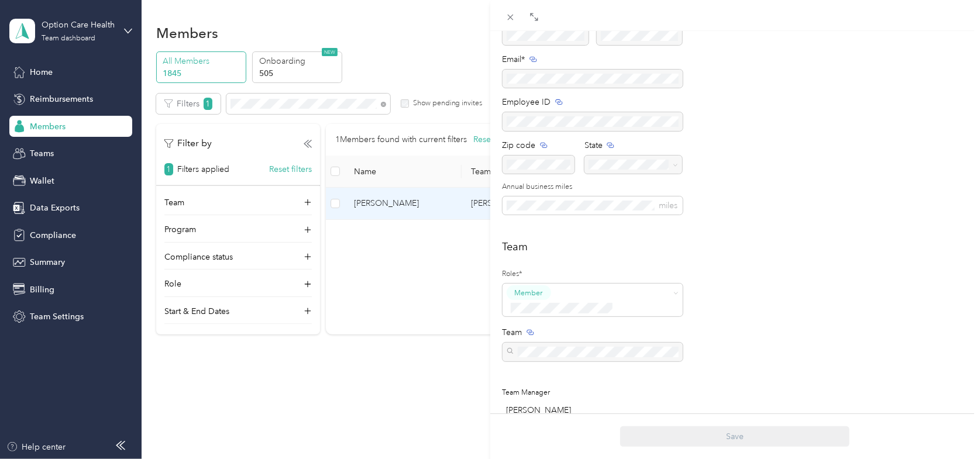
click at [291, 2] on div "[PERSON_NAME] Archive Trips Expenses Reports Member info Program Commute Rates …" at bounding box center [490, 229] width 980 height 459
